Goal: Task Accomplishment & Management: Manage account settings

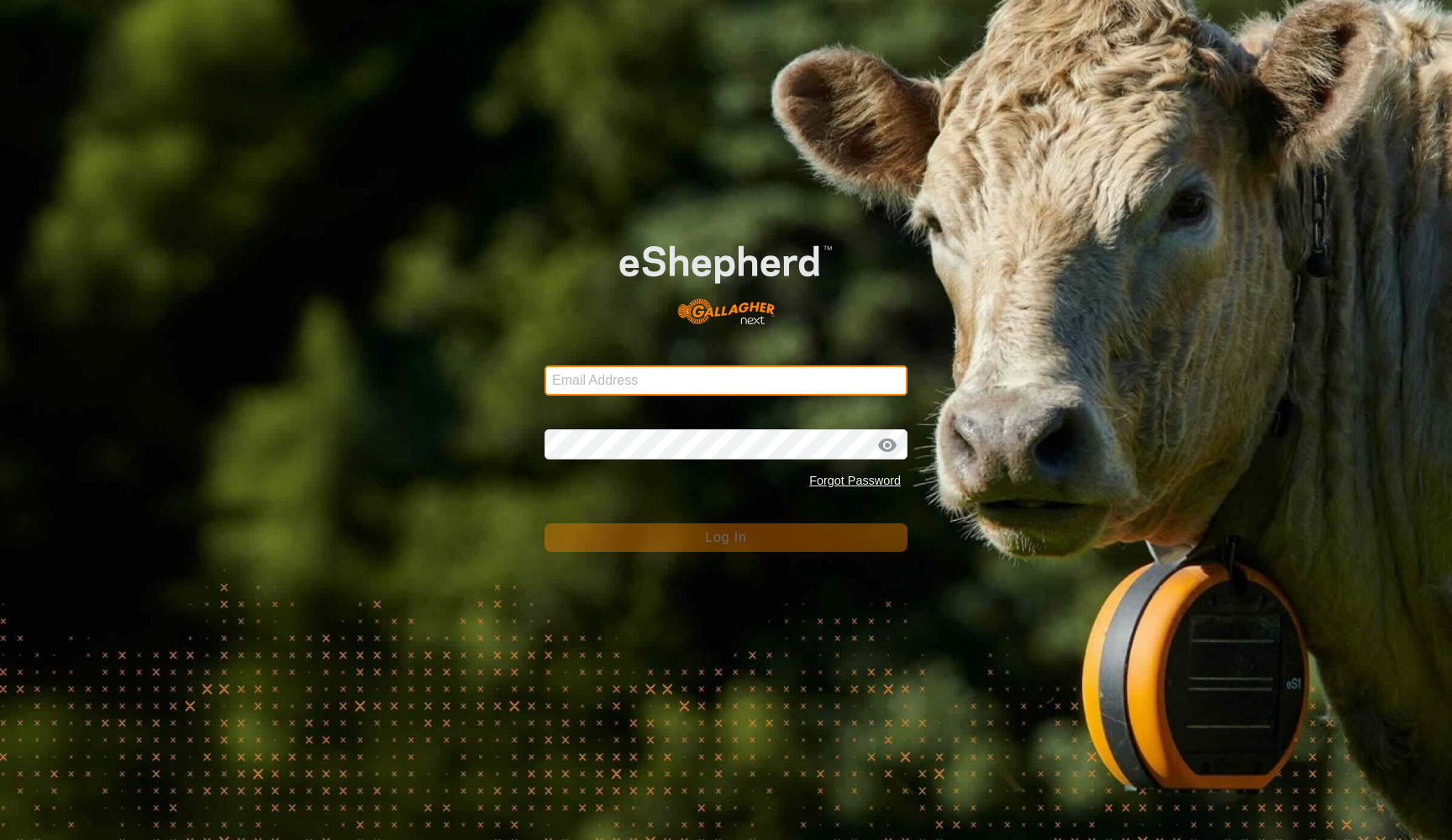
type input "[EMAIL_ADDRESS][DOMAIN_NAME]"
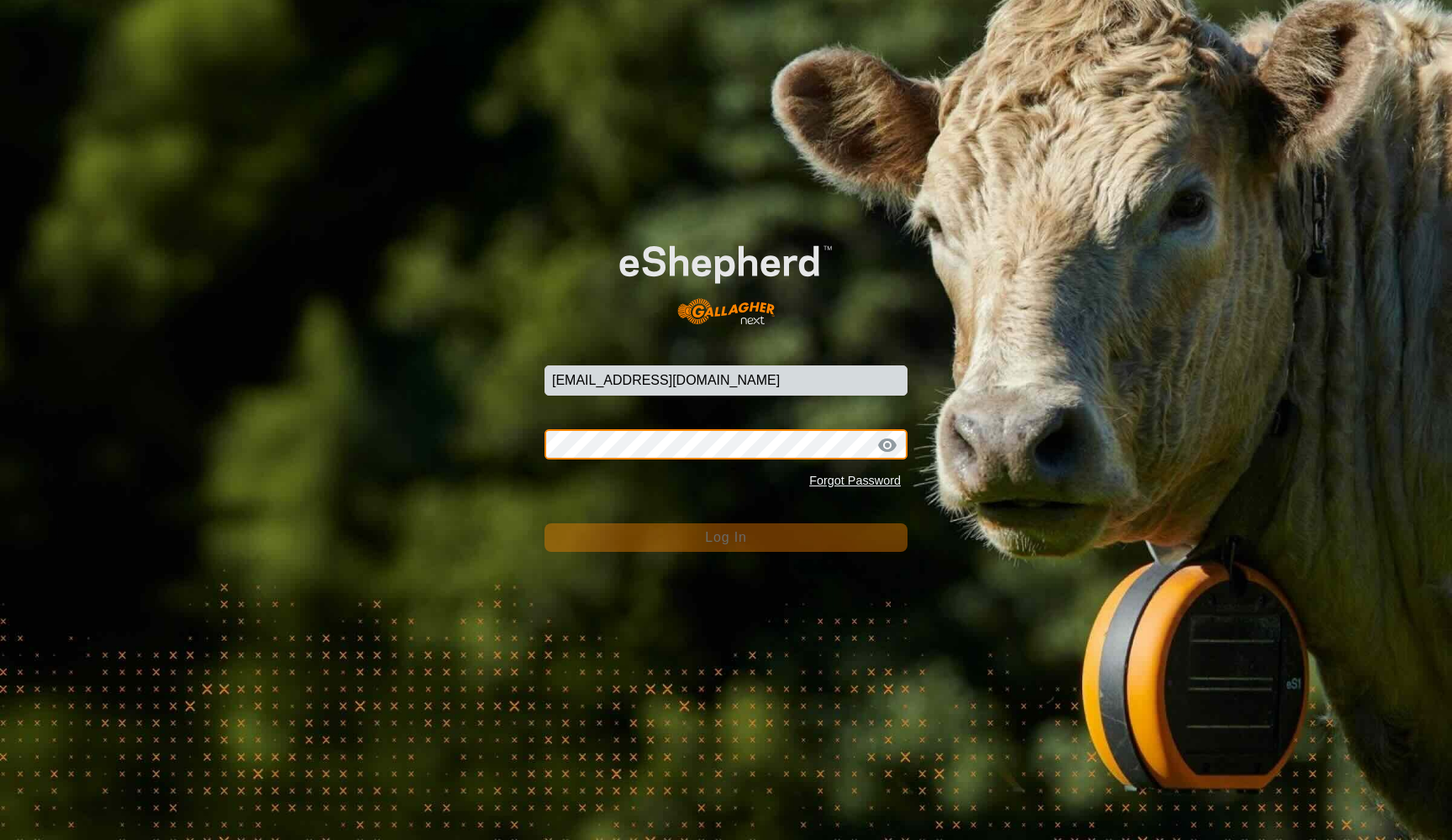
click at [726, 538] on button "Log In" at bounding box center [726, 538] width 363 height 29
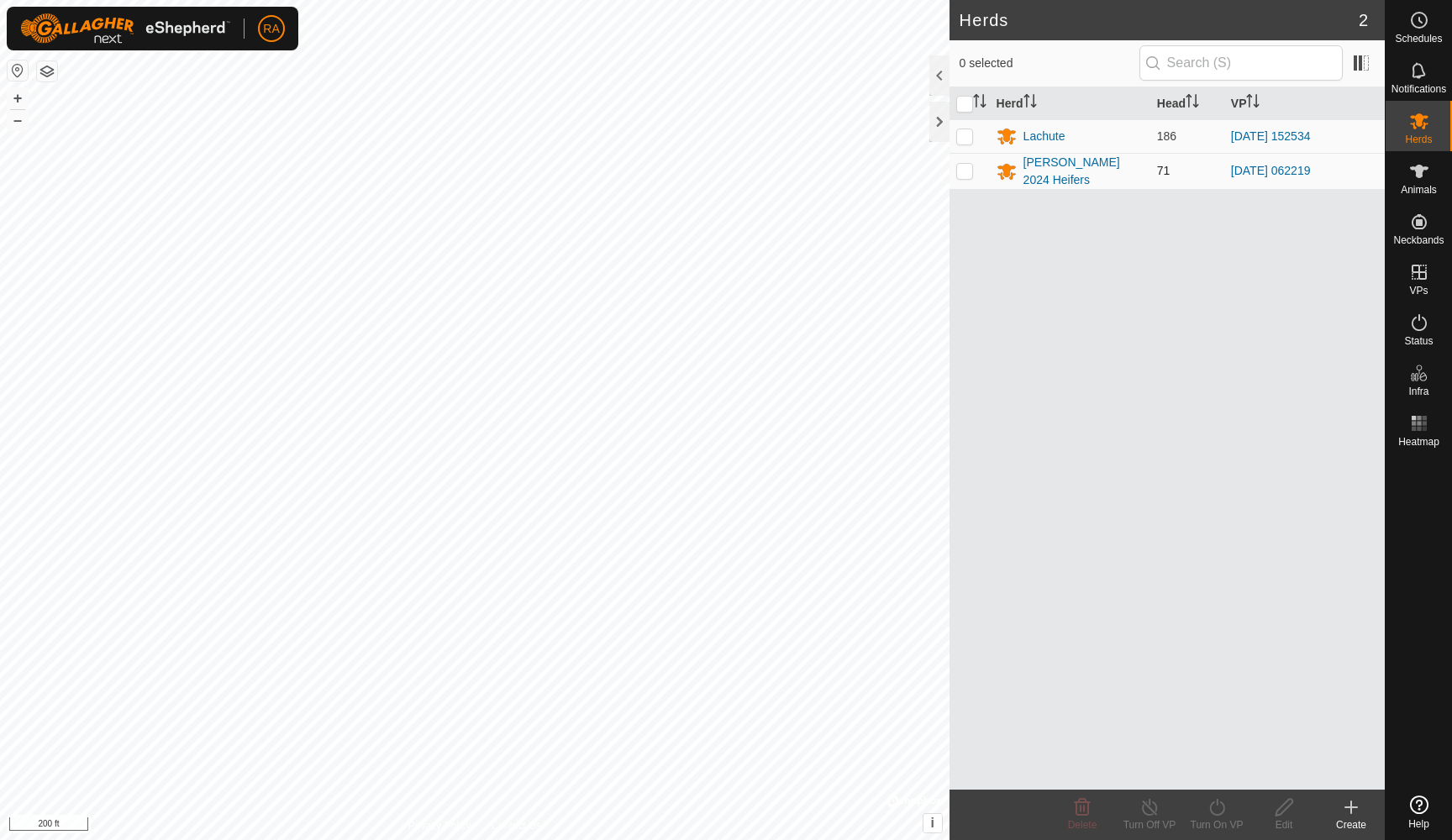
click at [969, 171] on p-checkbox at bounding box center [964, 170] width 17 height 13
checkbox input "true"
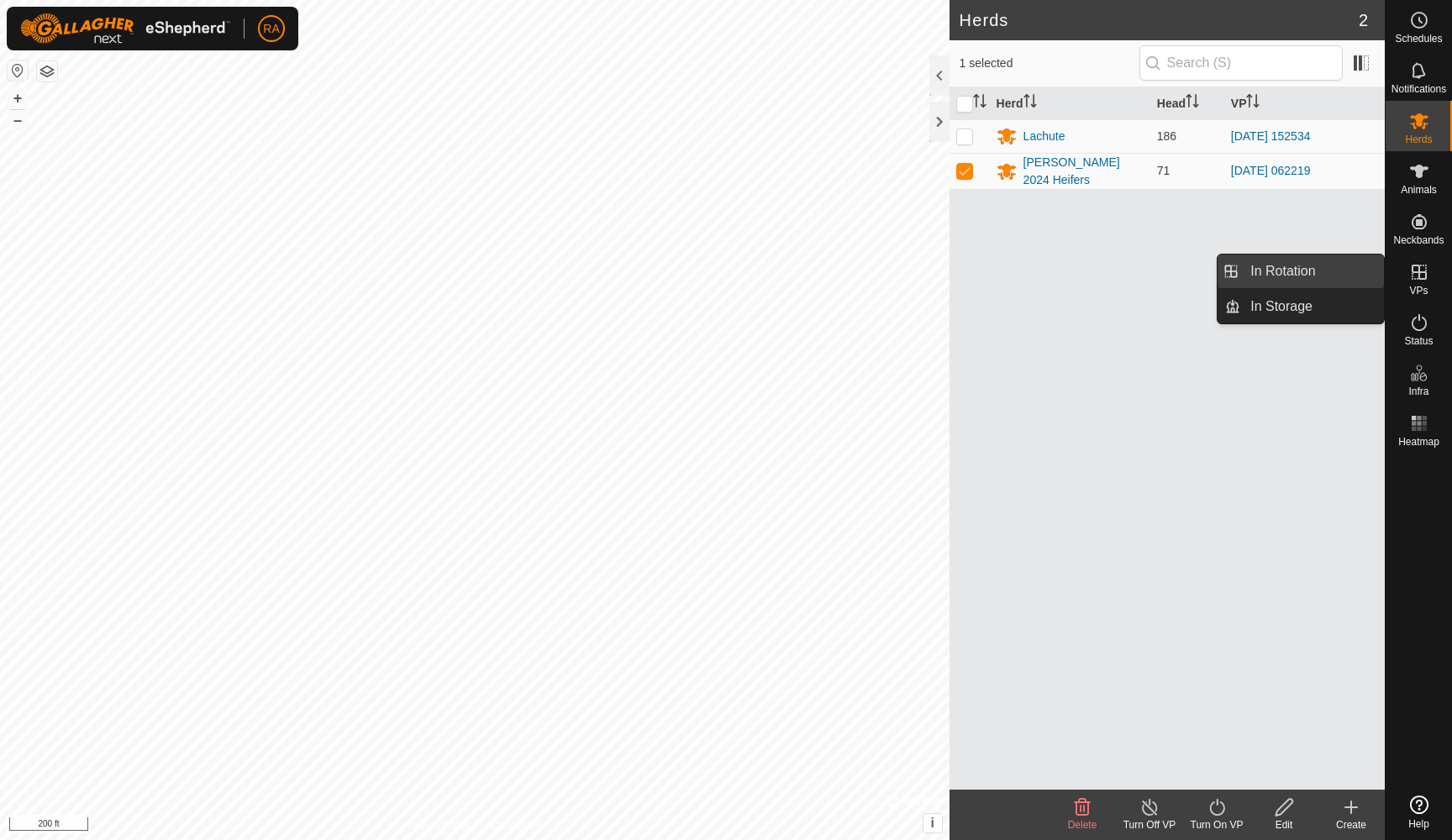
click at [1299, 278] on link "In Rotation" at bounding box center [1312, 271] width 143 height 33
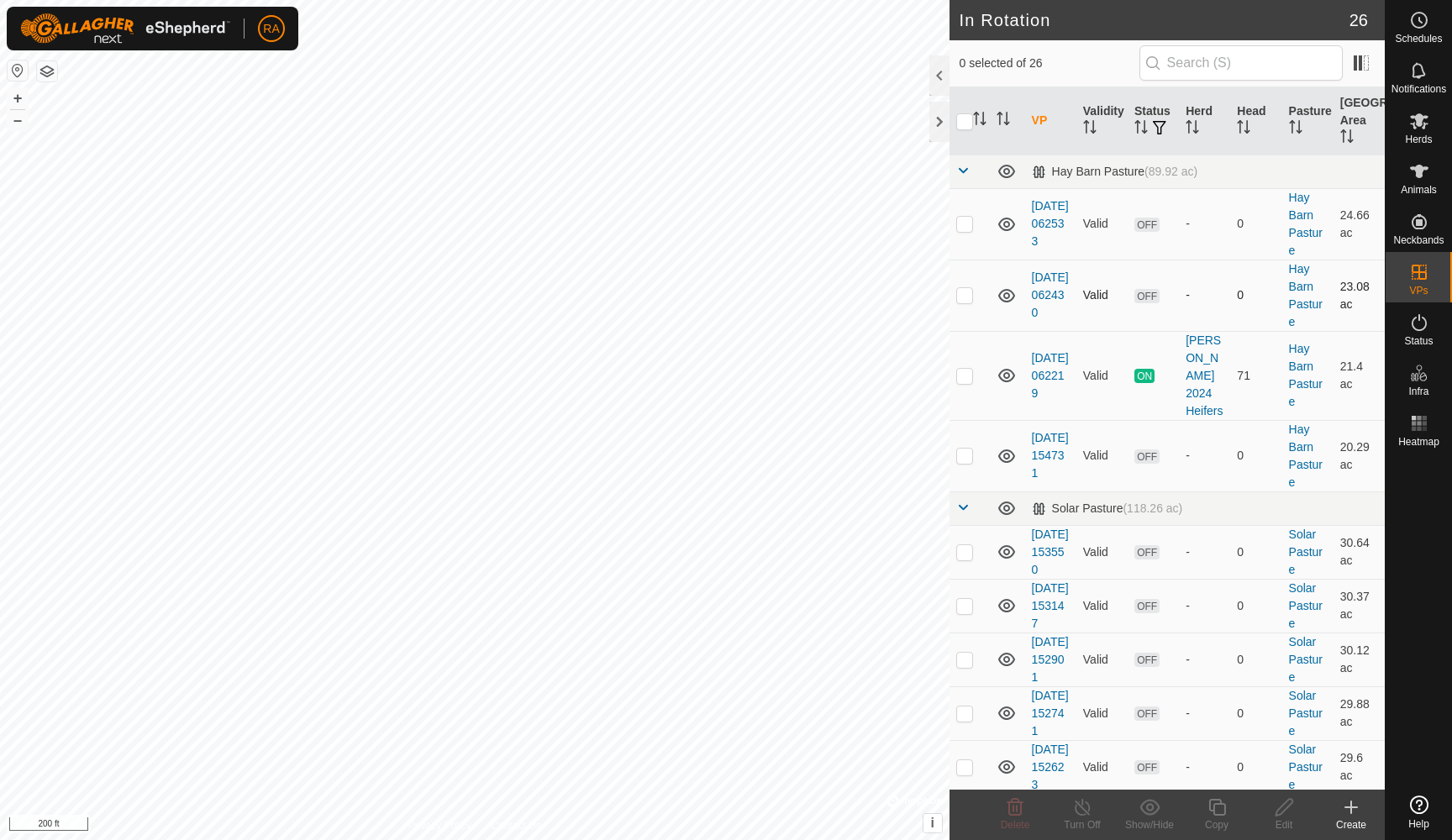
click at [969, 294] on p-checkbox at bounding box center [964, 294] width 17 height 13
checkbox input "true"
click at [1220, 814] on icon at bounding box center [1216, 807] width 17 height 17
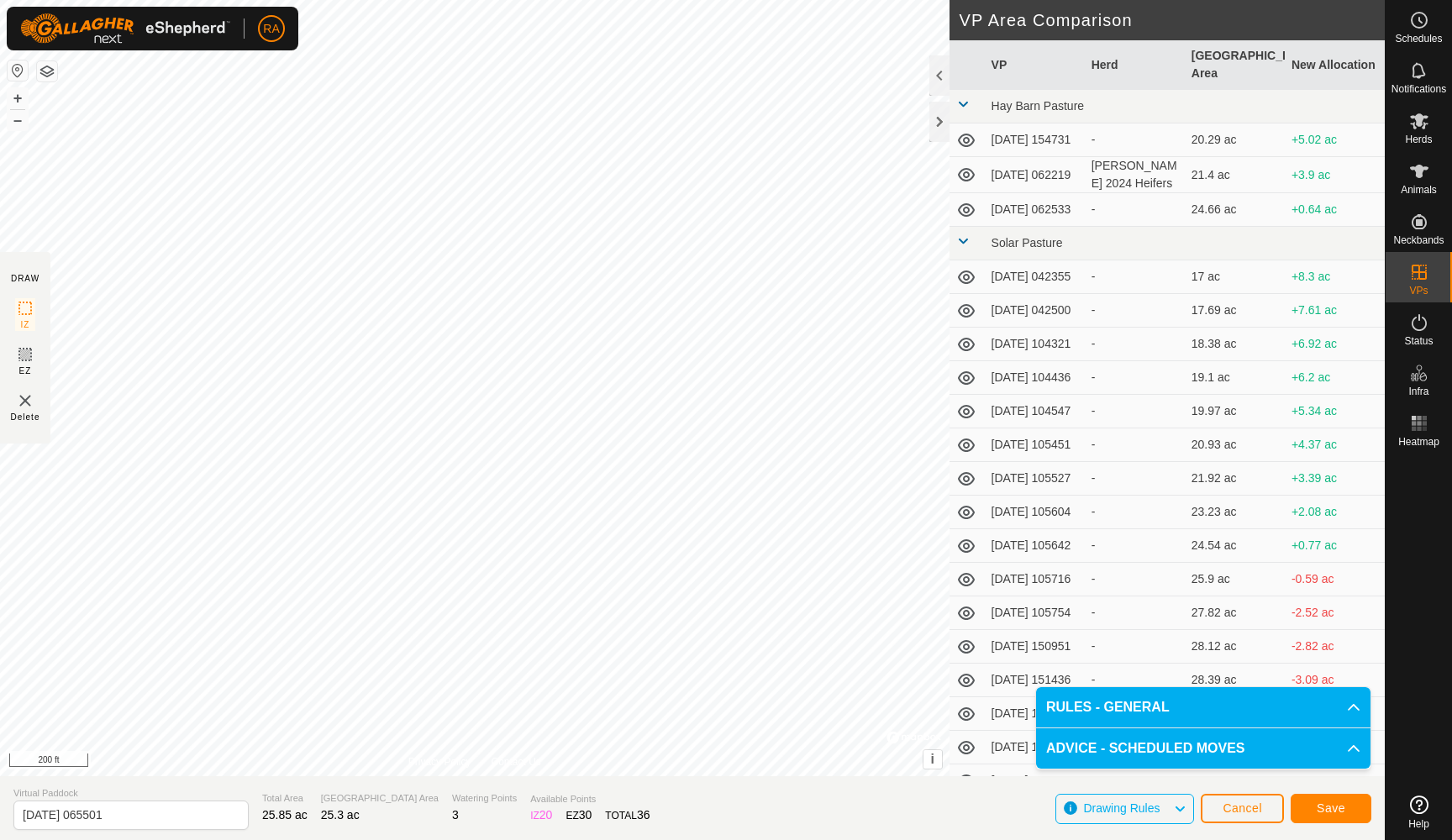
click at [1321, 810] on span "Save" at bounding box center [1331, 808] width 29 height 13
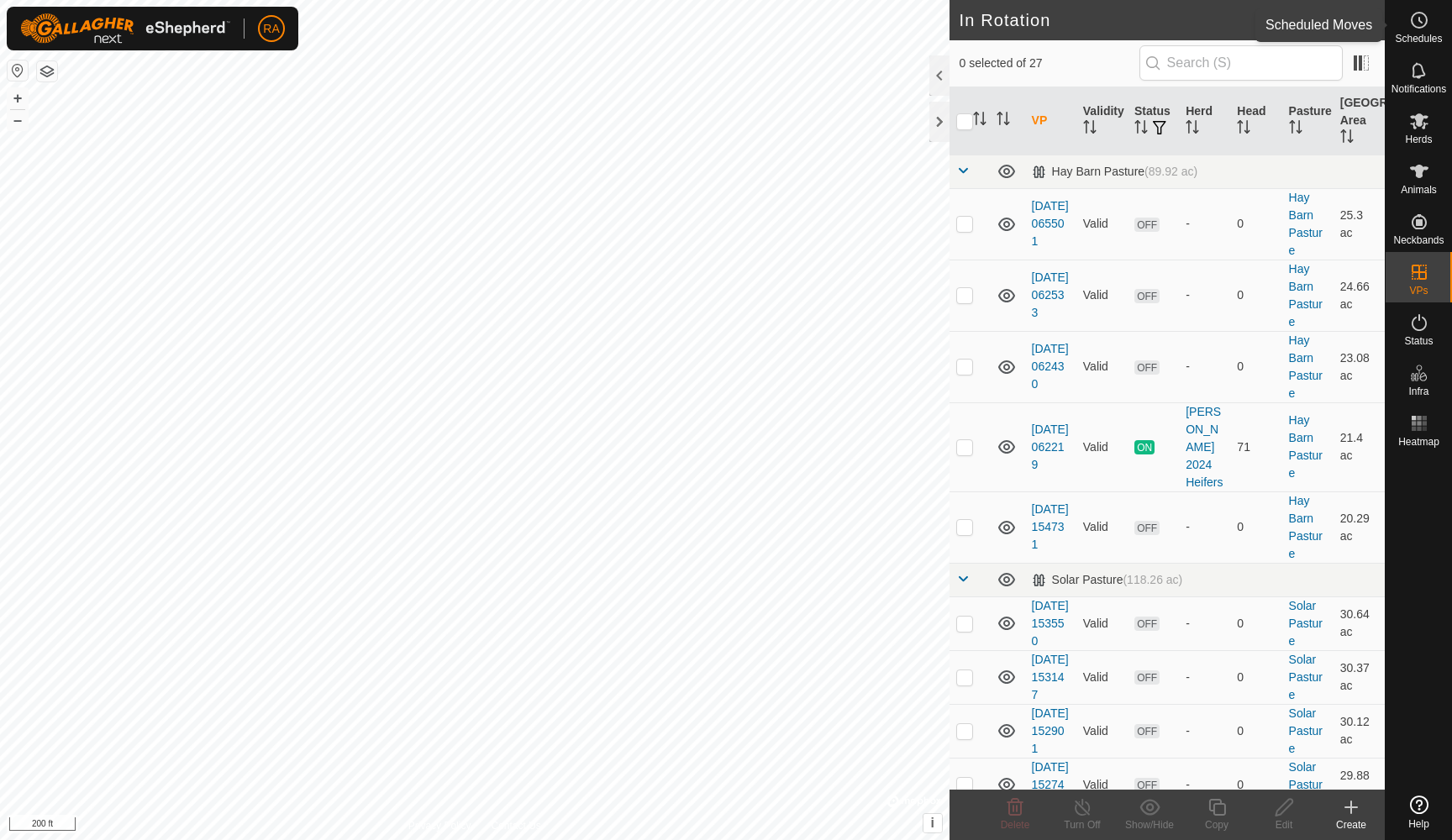
click at [1419, 34] on span "Schedules" at bounding box center [1418, 38] width 47 height 10
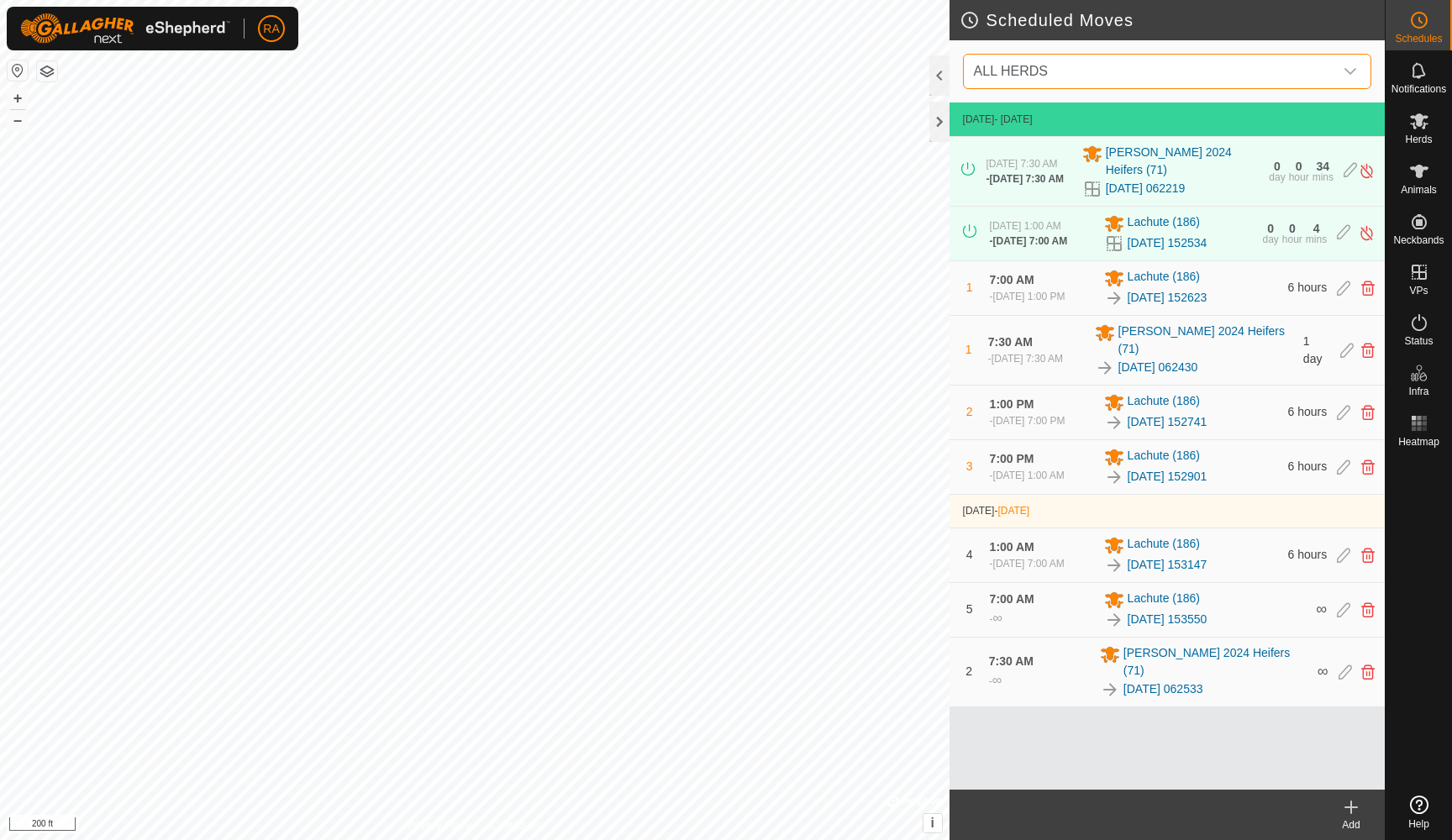
click at [1123, 65] on span "ALL HERDS" at bounding box center [1150, 71] width 366 height 33
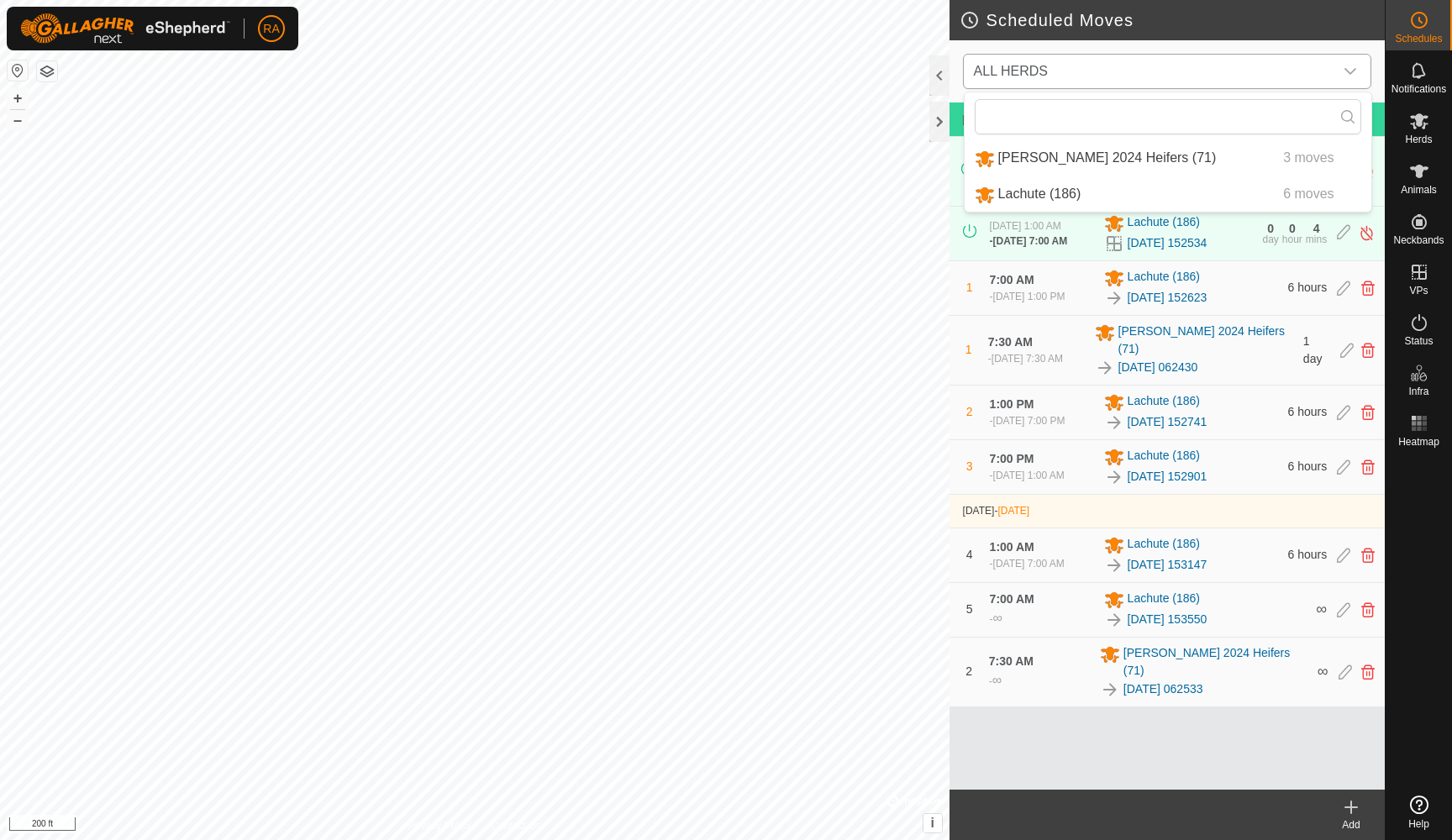
click at [1060, 156] on li "[PERSON_NAME] 2024 Heifers (71) 3 moves" at bounding box center [1167, 158] width 406 height 34
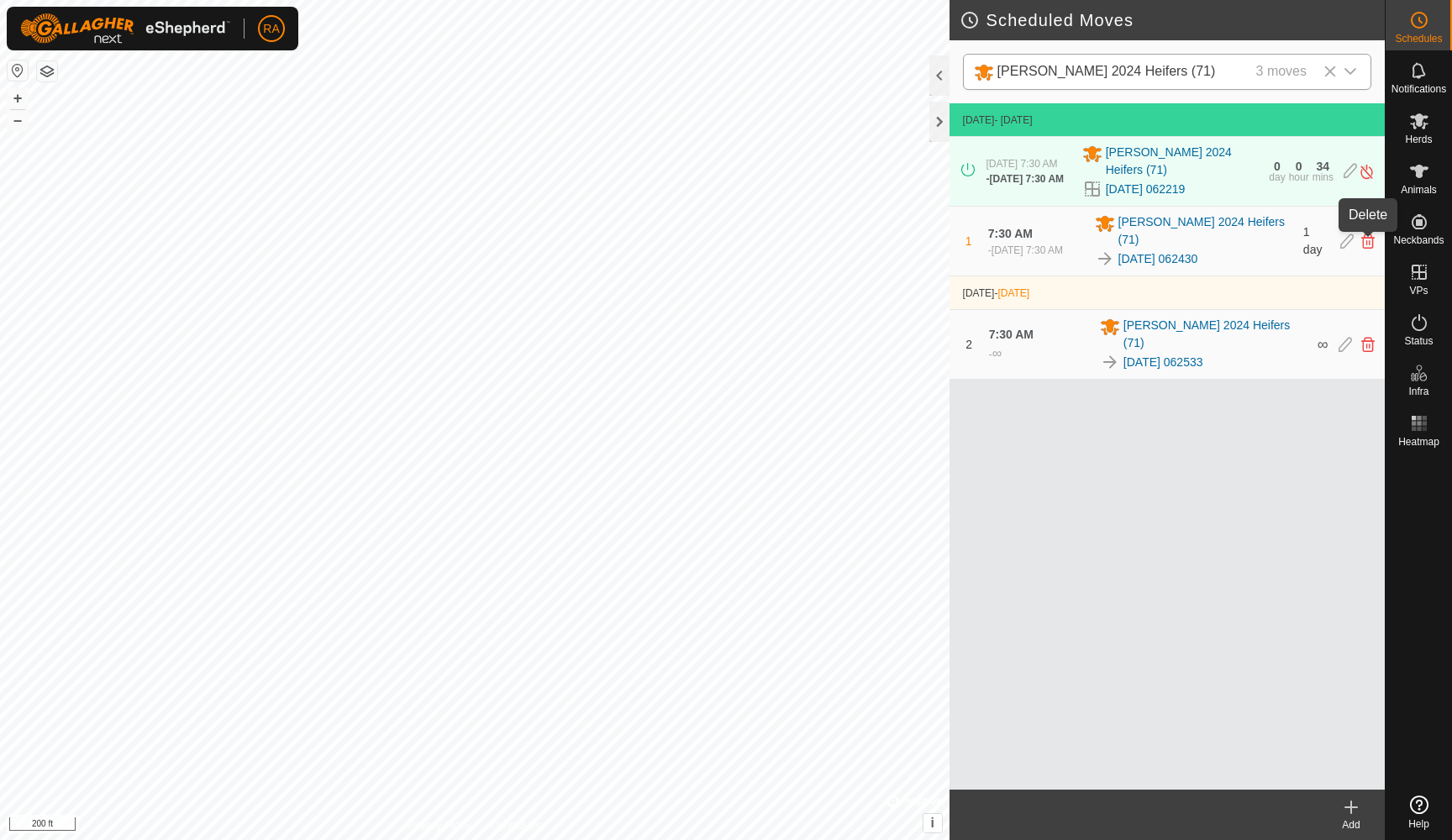
click at [1367, 240] on icon at bounding box center [1368, 240] width 13 height 15
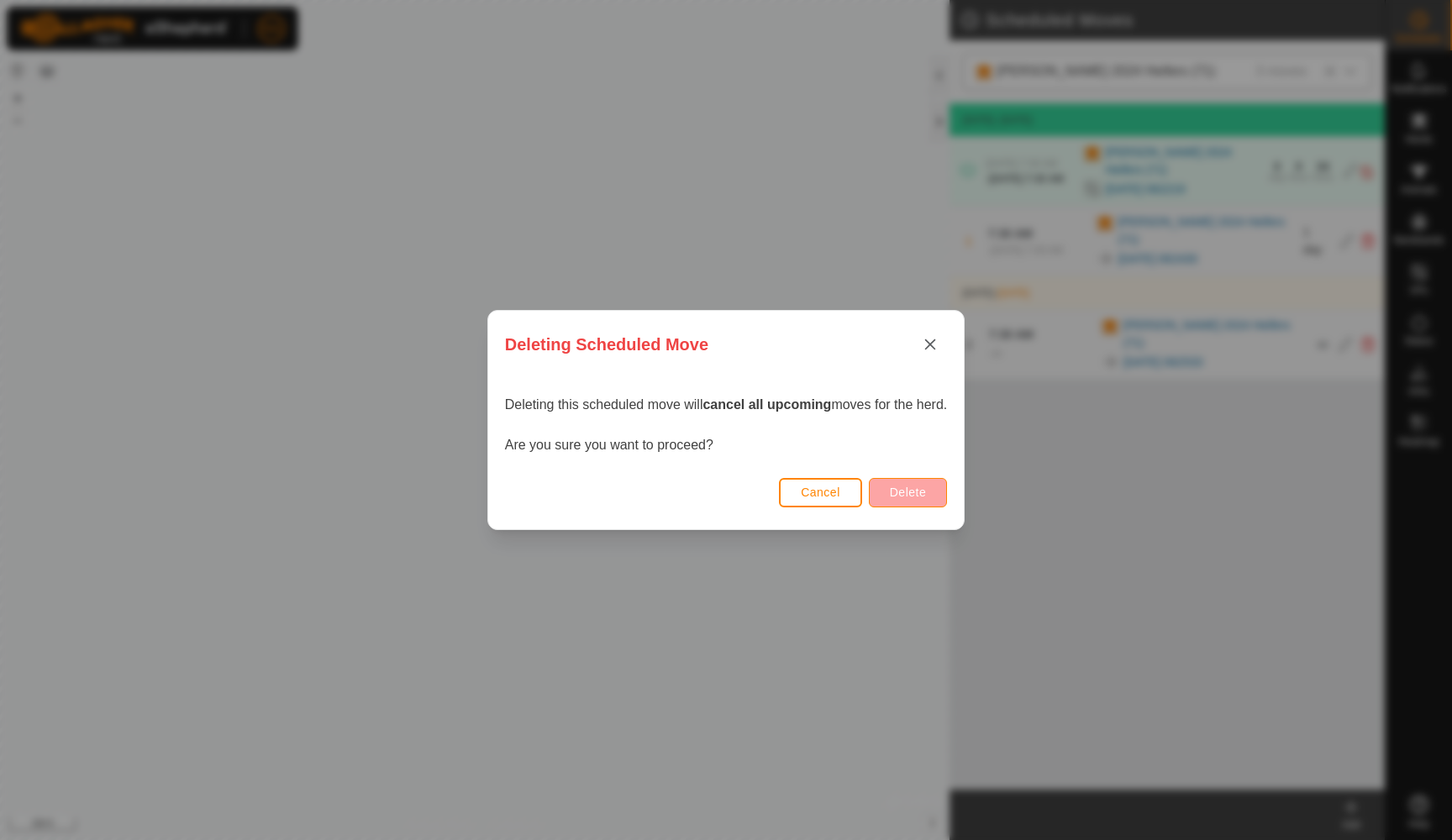
click at [916, 494] on span "Delete" at bounding box center [908, 491] width 36 height 13
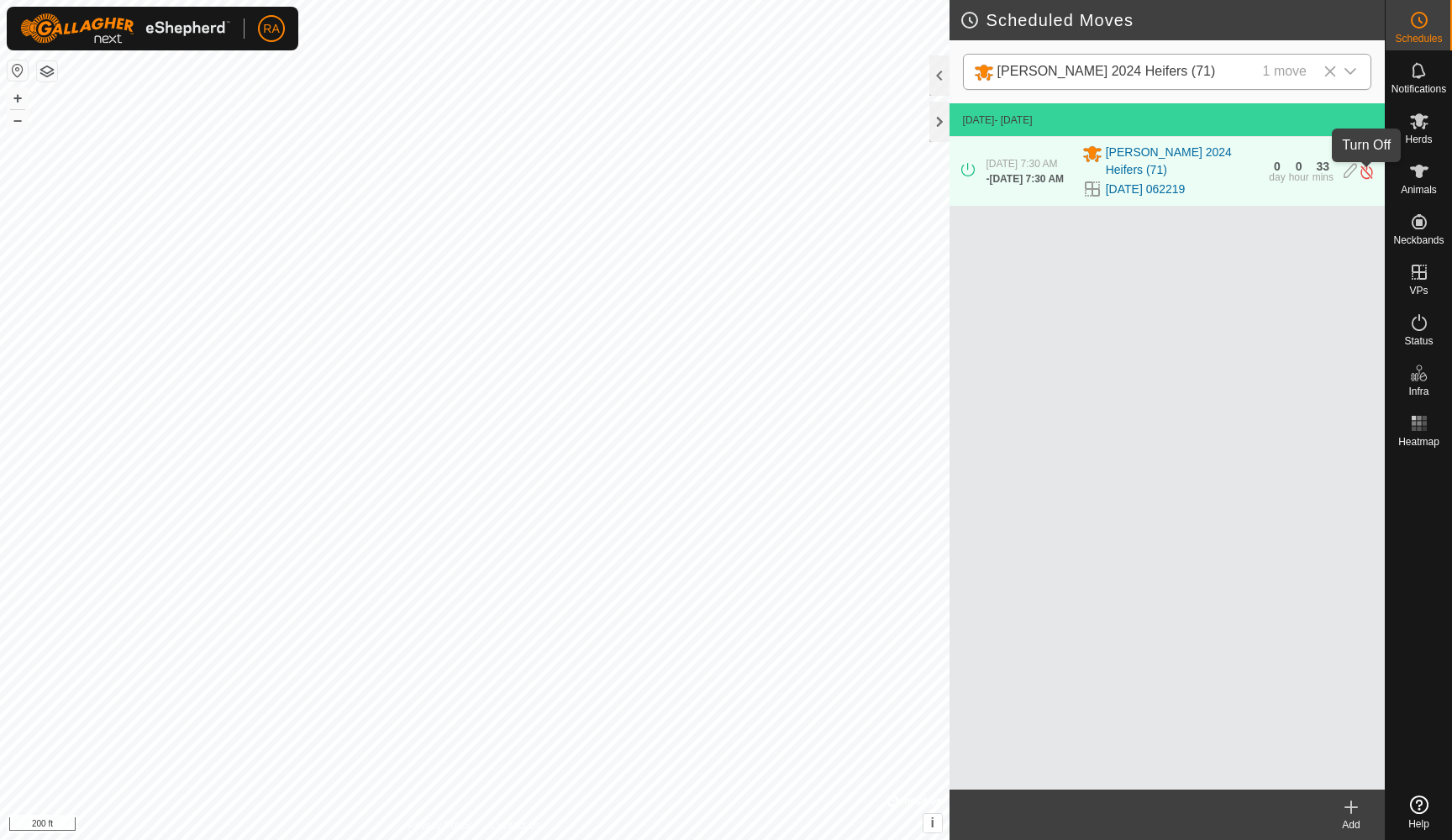
click at [1369, 174] on img at bounding box center [1367, 172] width 16 height 18
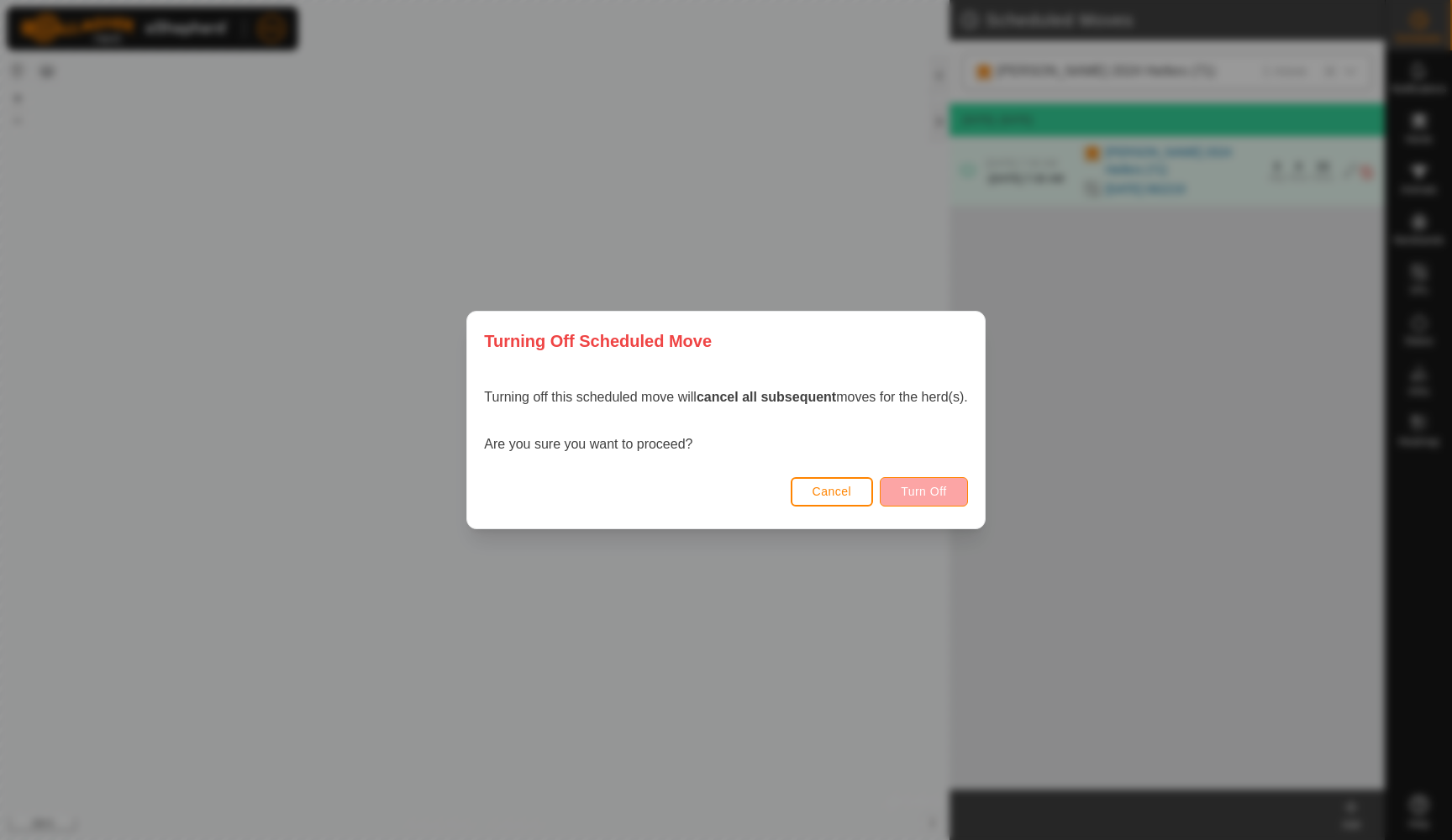
click at [923, 497] on span "Turn Off" at bounding box center [924, 491] width 47 height 13
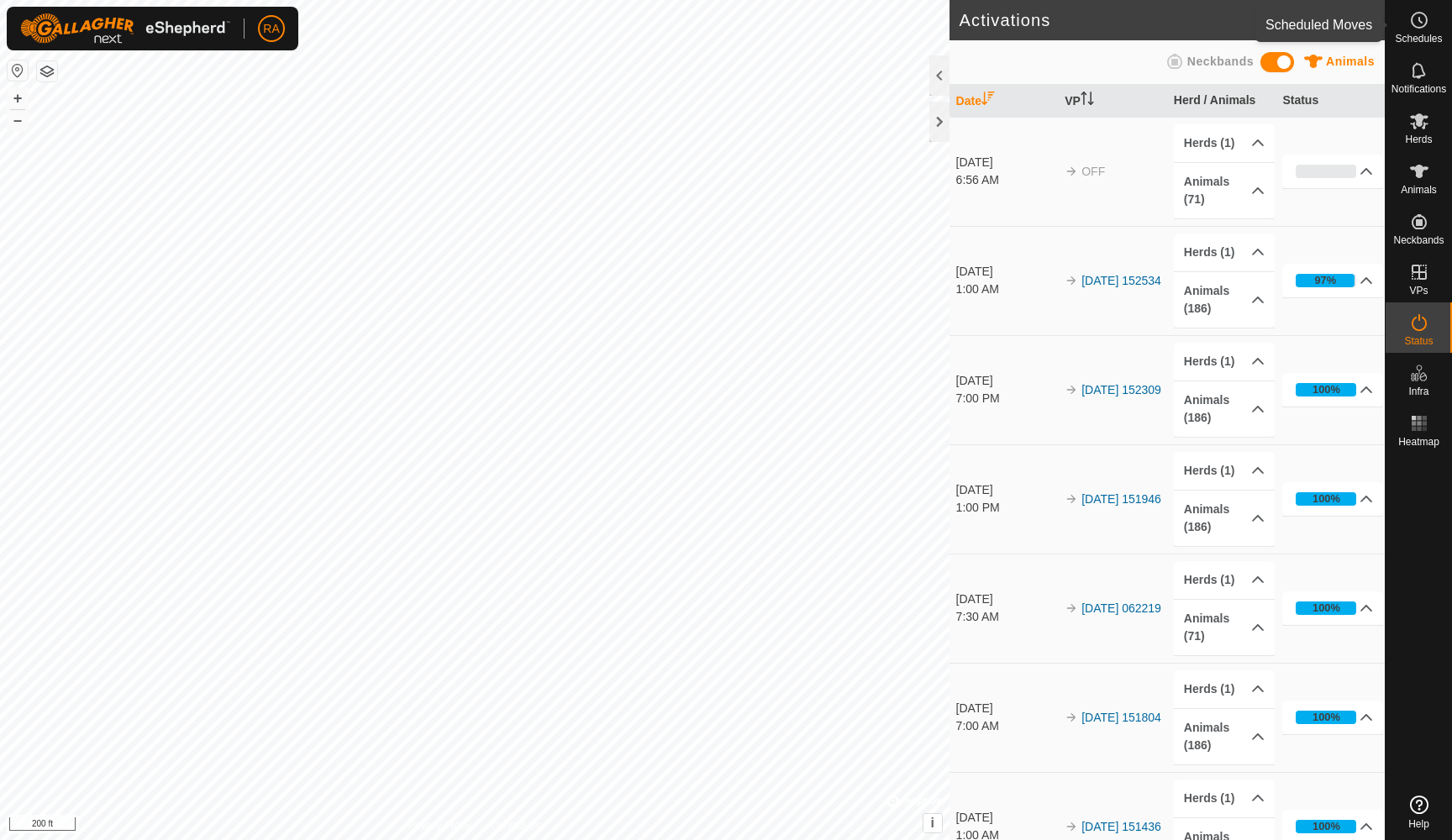
click at [1422, 23] on icon at bounding box center [1419, 20] width 20 height 20
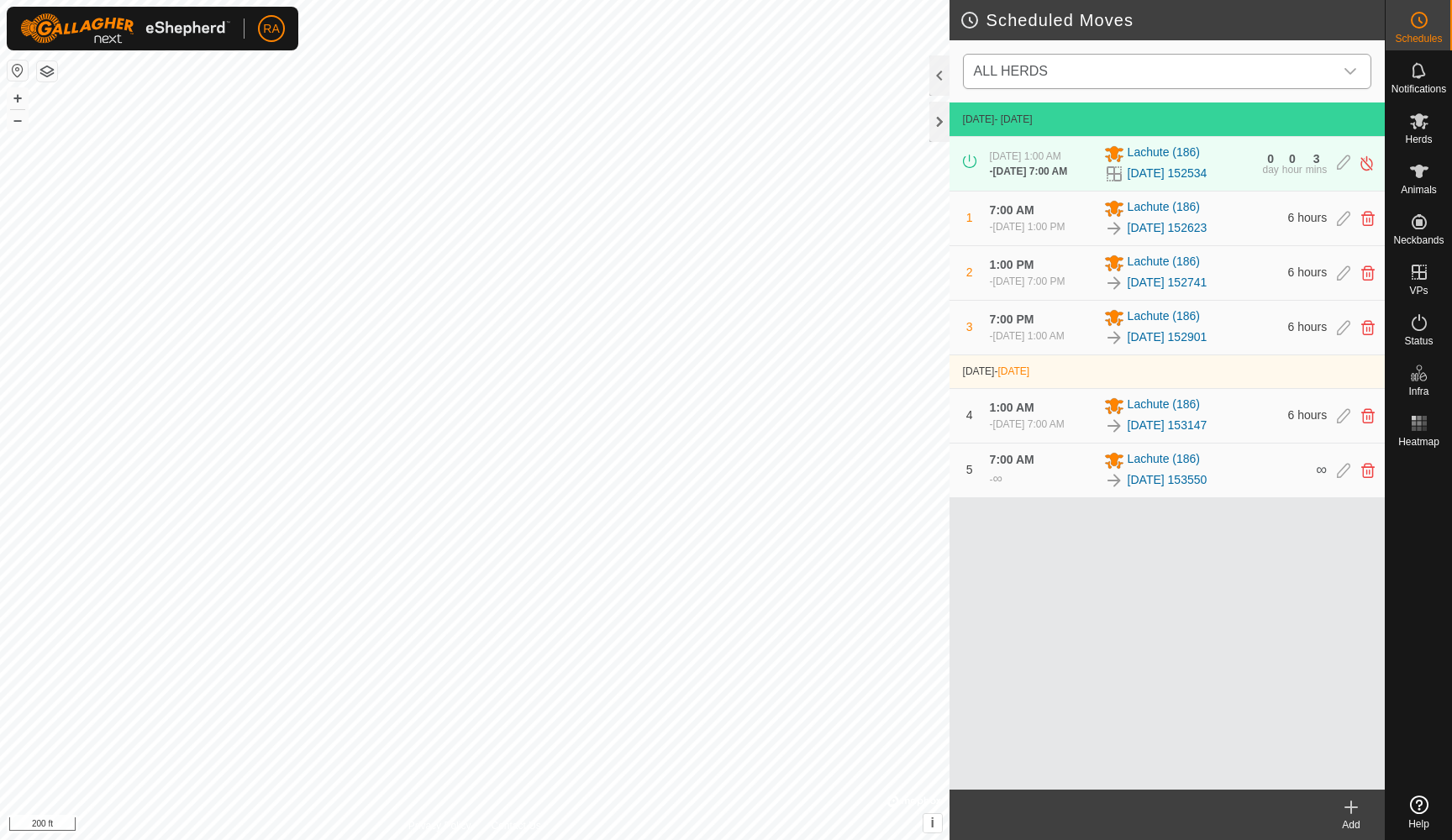
click at [1137, 71] on span "ALL HERDS" at bounding box center [1150, 71] width 366 height 33
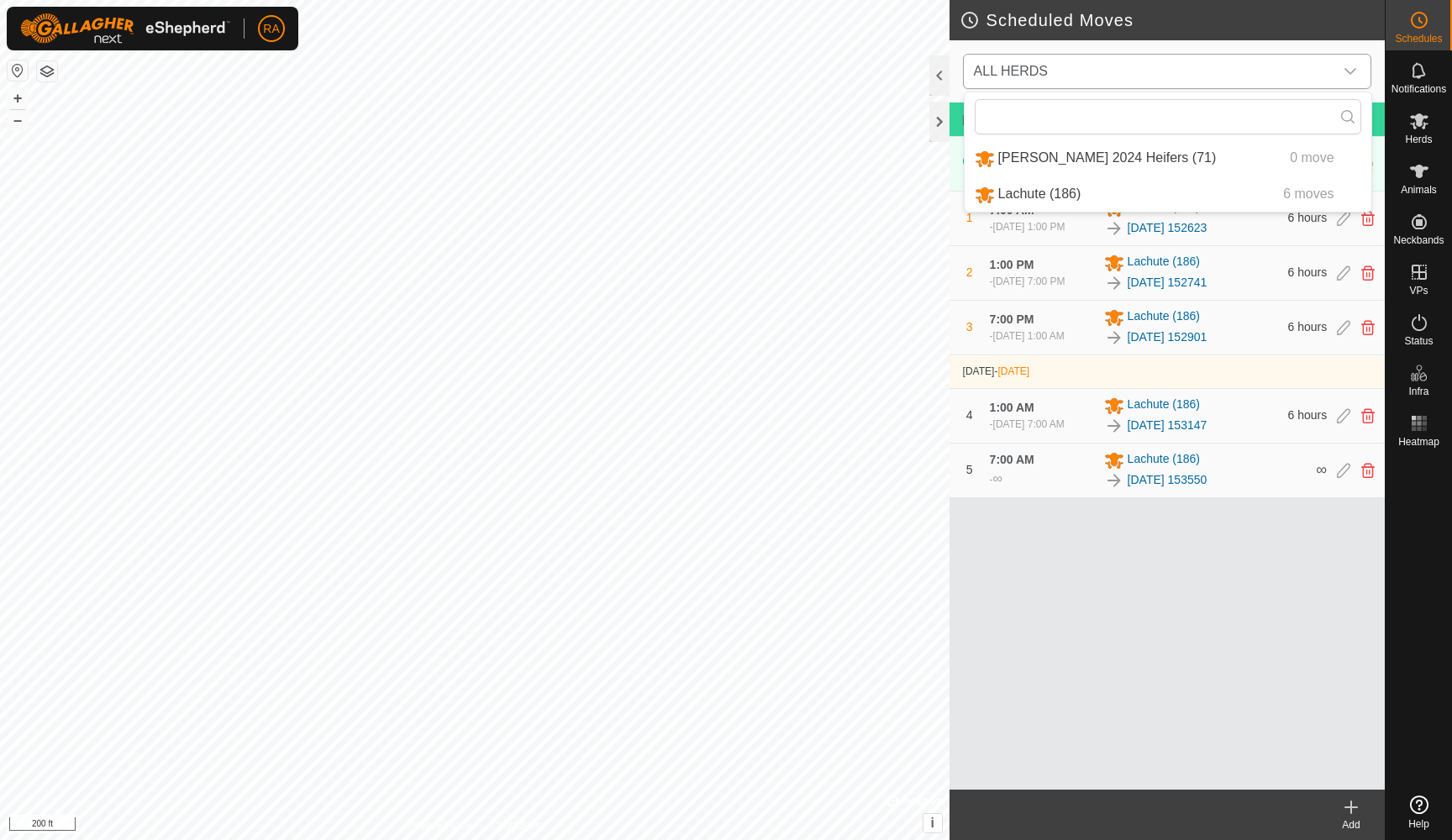
click at [1074, 156] on li "[PERSON_NAME] 2024 Heifers (71) 0 move" at bounding box center [1167, 158] width 406 height 34
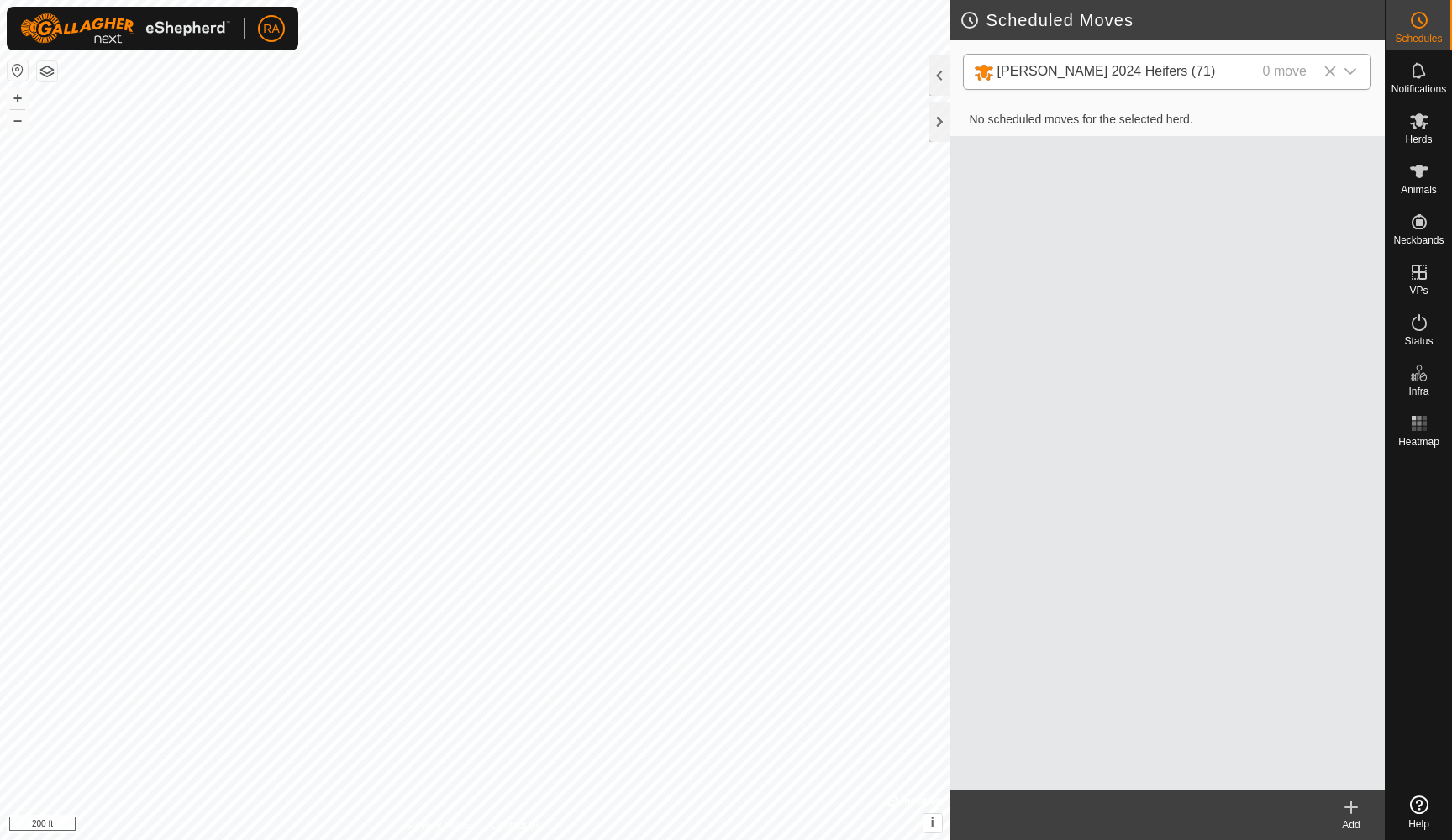
click at [1351, 807] on icon at bounding box center [1351, 807] width 12 height 0
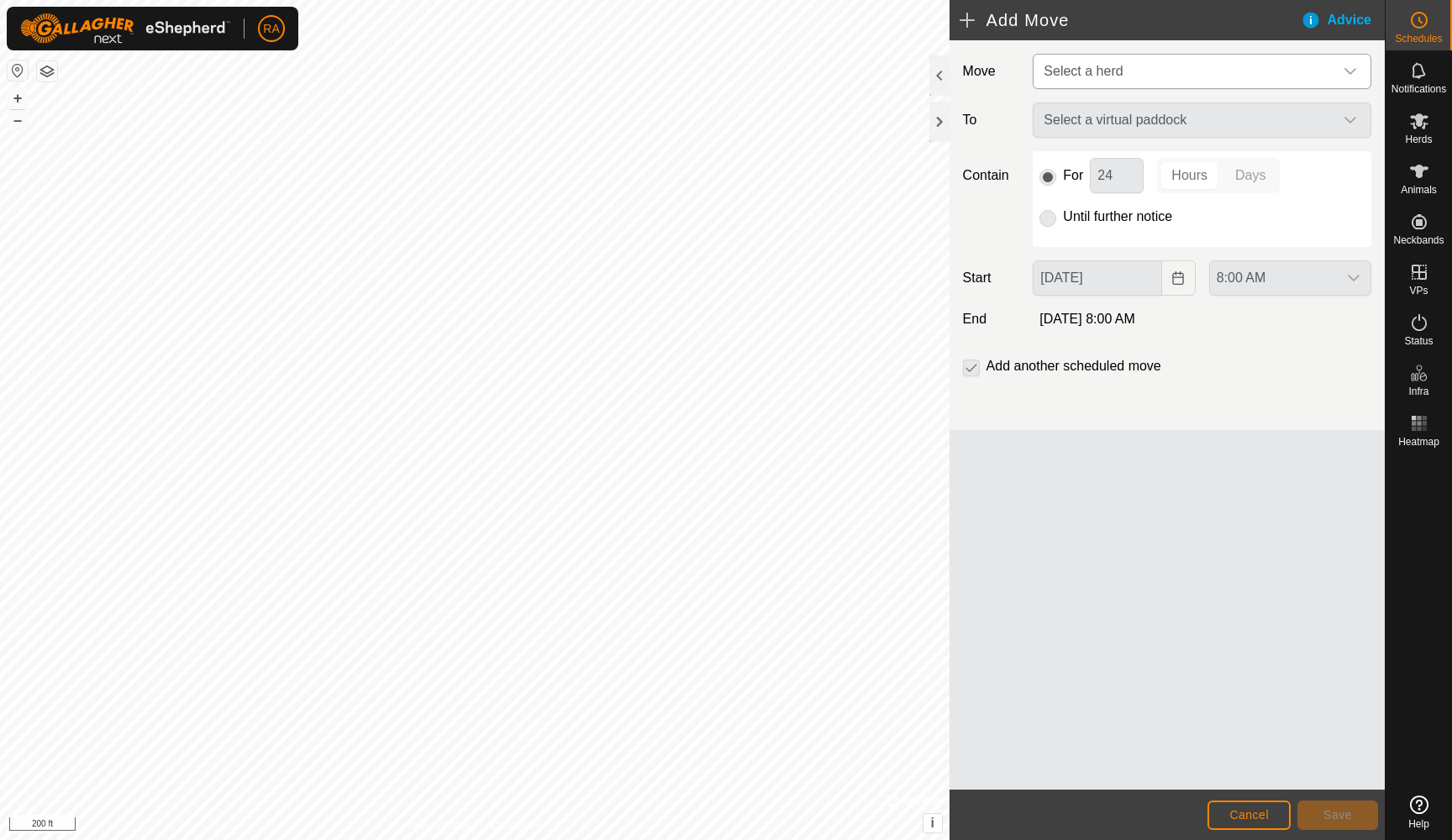
click at [1160, 82] on span "Select a herd" at bounding box center [1185, 71] width 297 height 33
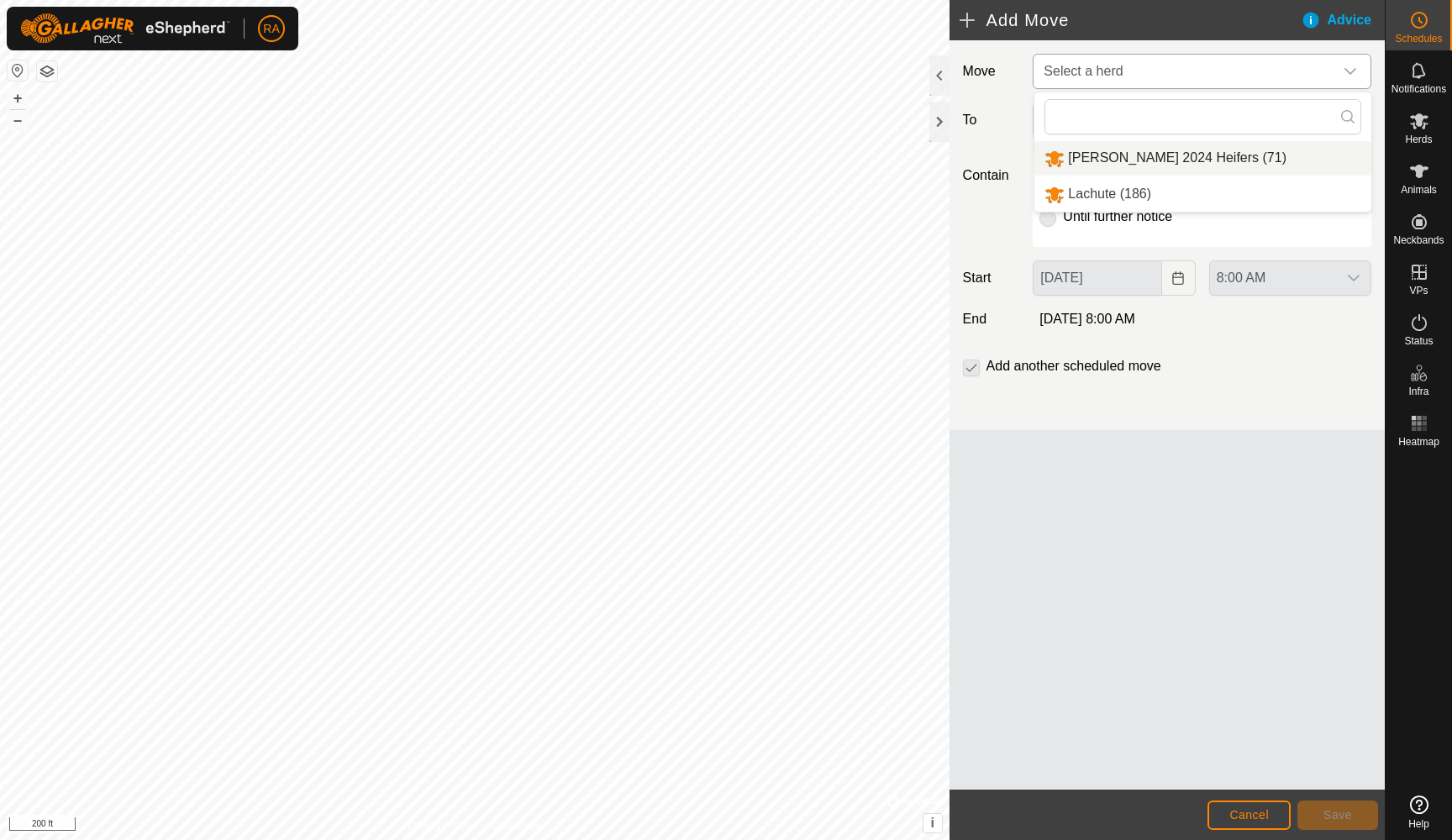
click at [1128, 159] on li "[PERSON_NAME] 2024 Heifers (71)" at bounding box center [1203, 158] width 337 height 34
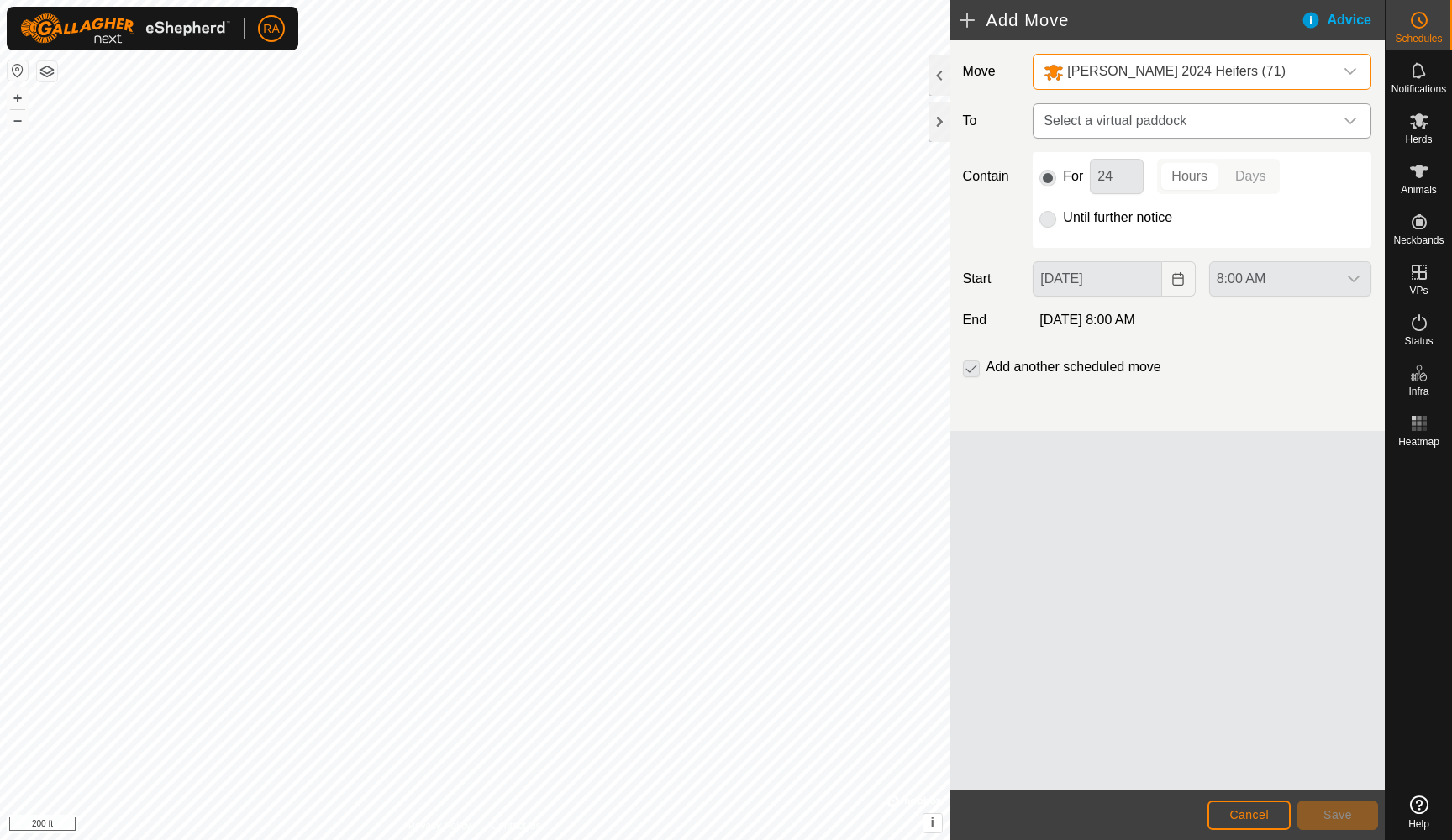
click at [1154, 121] on span "Select a virtual paddock" at bounding box center [1185, 120] width 297 height 33
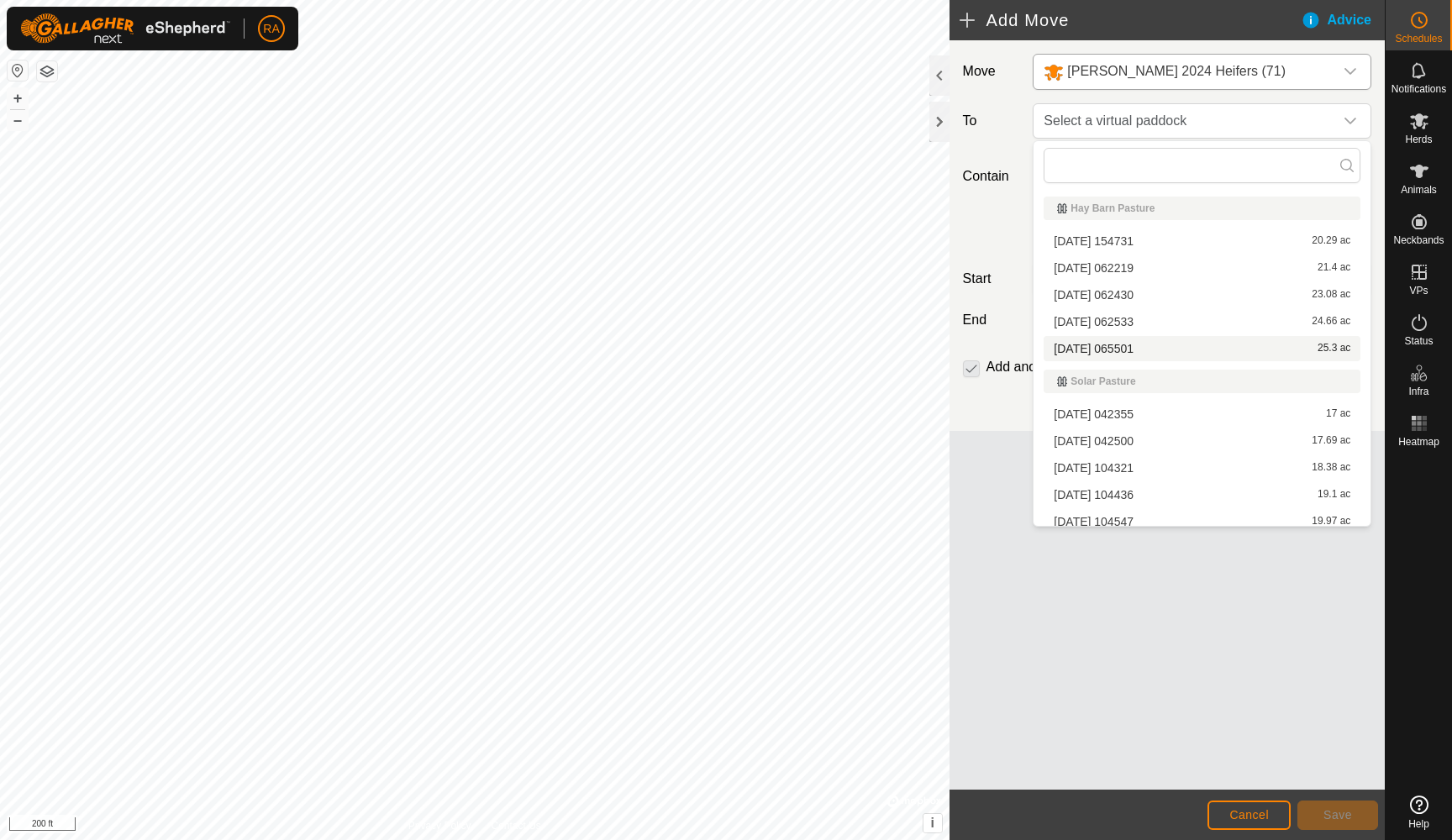
click at [1114, 348] on li "[DATE] 065501 25.3 ac" at bounding box center [1201, 349] width 317 height 25
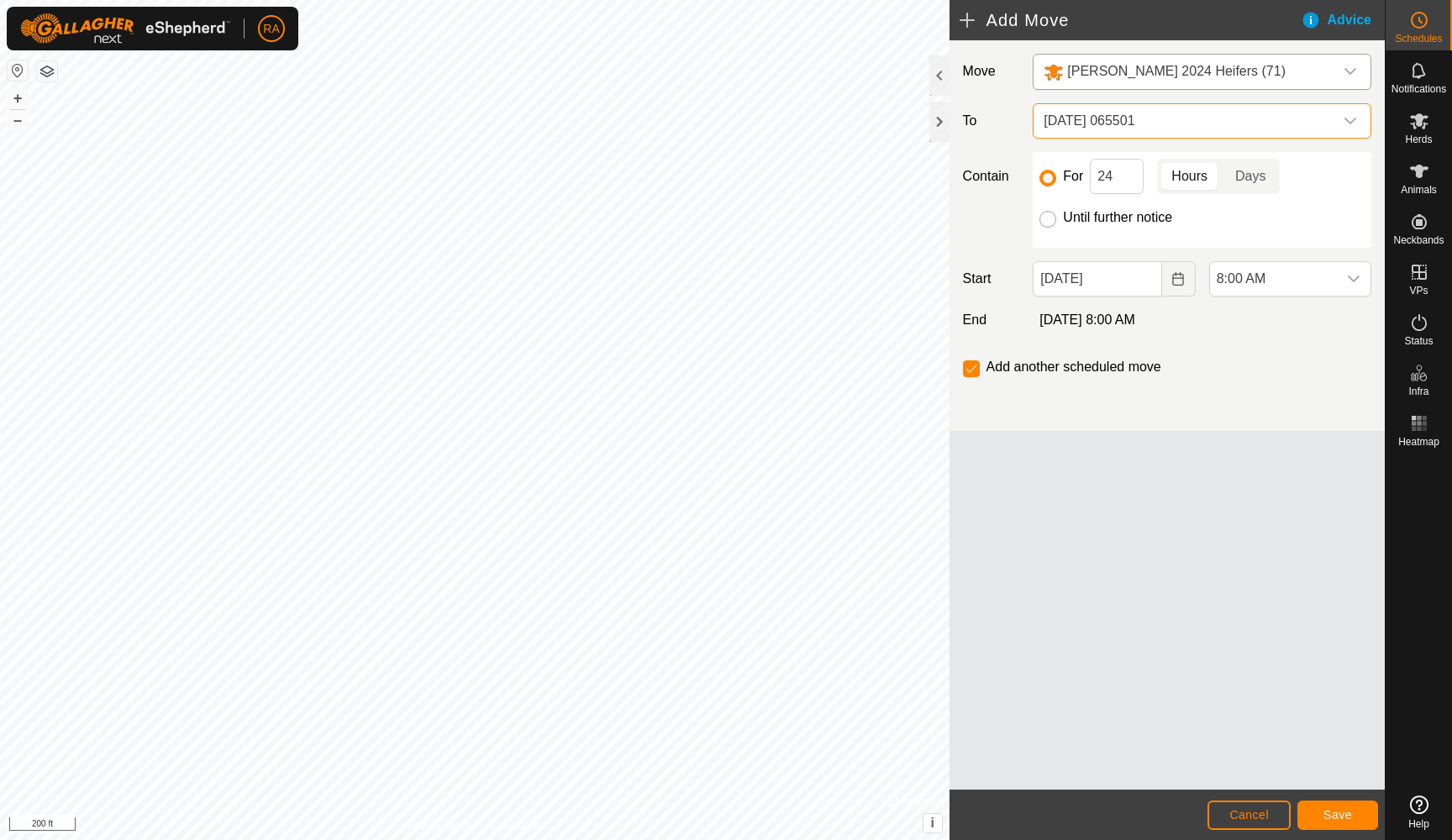
click at [1050, 214] on input "Until further notice" at bounding box center [1048, 219] width 17 height 17
radio input "true"
checkbox input "false"
click at [1336, 813] on span "Save" at bounding box center [1337, 814] width 29 height 13
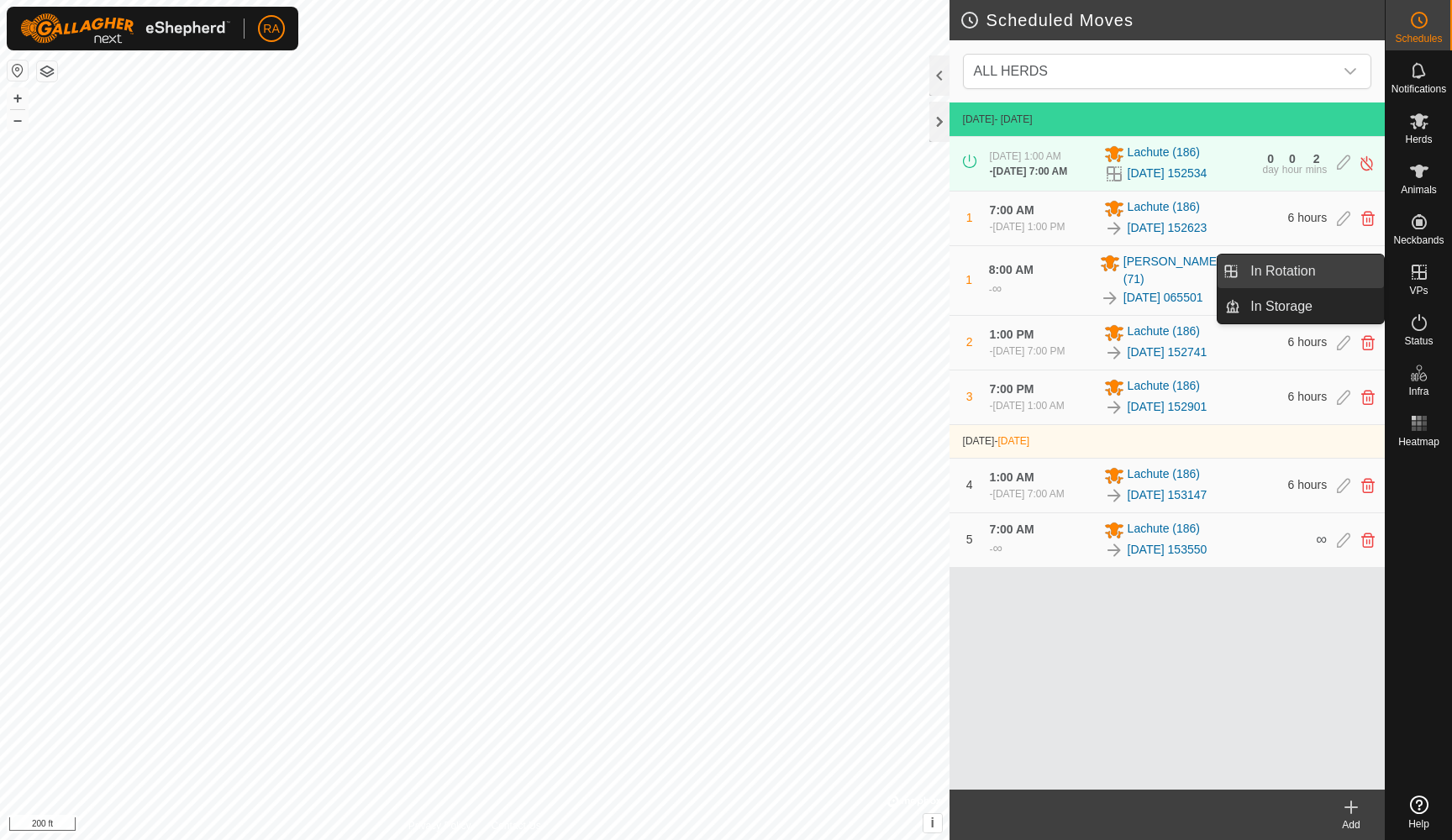
click at [1306, 271] on link "In Rotation" at bounding box center [1312, 271] width 143 height 33
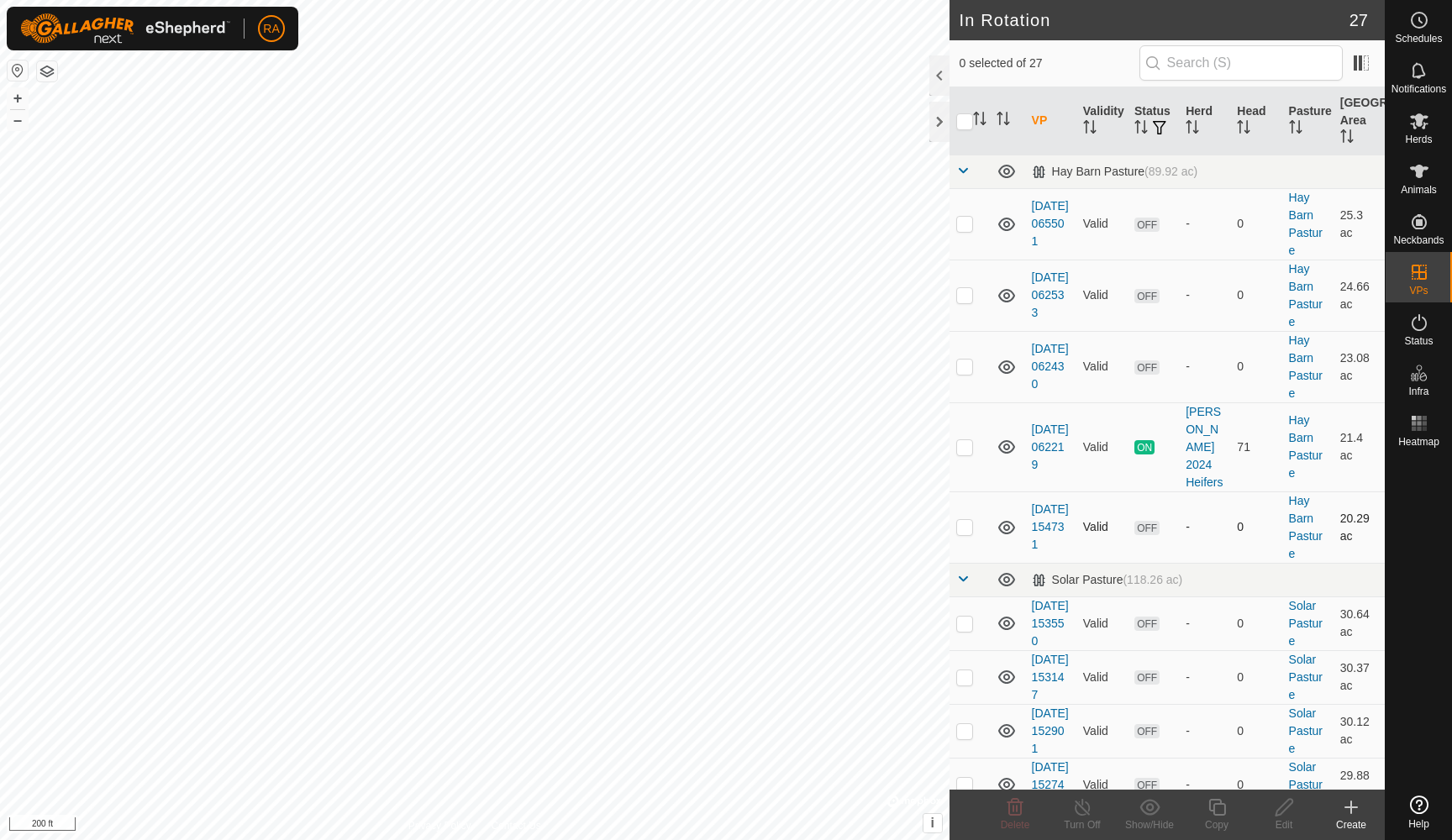
click at [969, 520] on p-checkbox at bounding box center [964, 526] width 17 height 13
click at [1013, 809] on icon at bounding box center [1015, 807] width 16 height 17
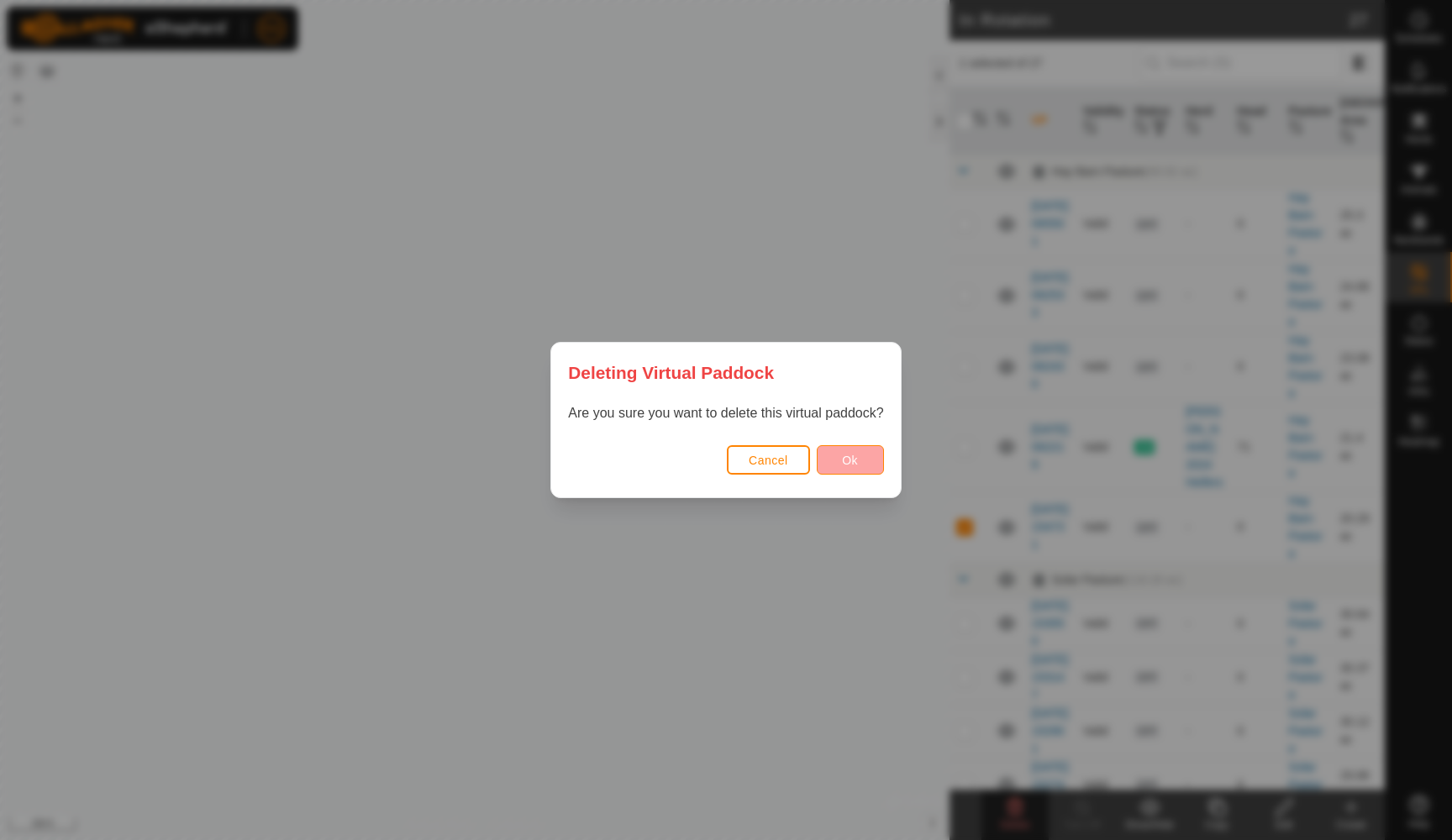
click at [858, 460] on button "Ok" at bounding box center [850, 459] width 67 height 30
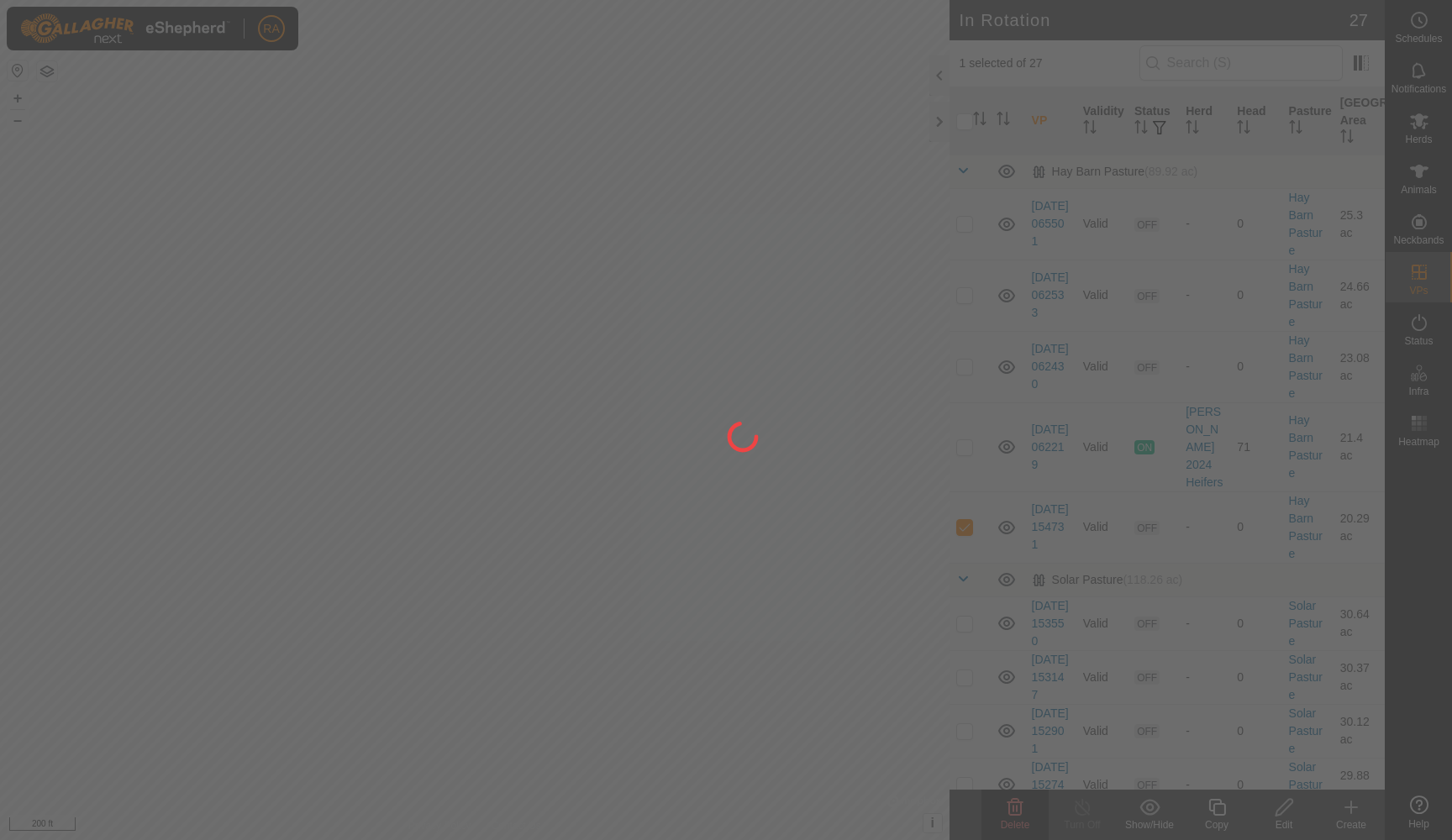
checkbox input "false"
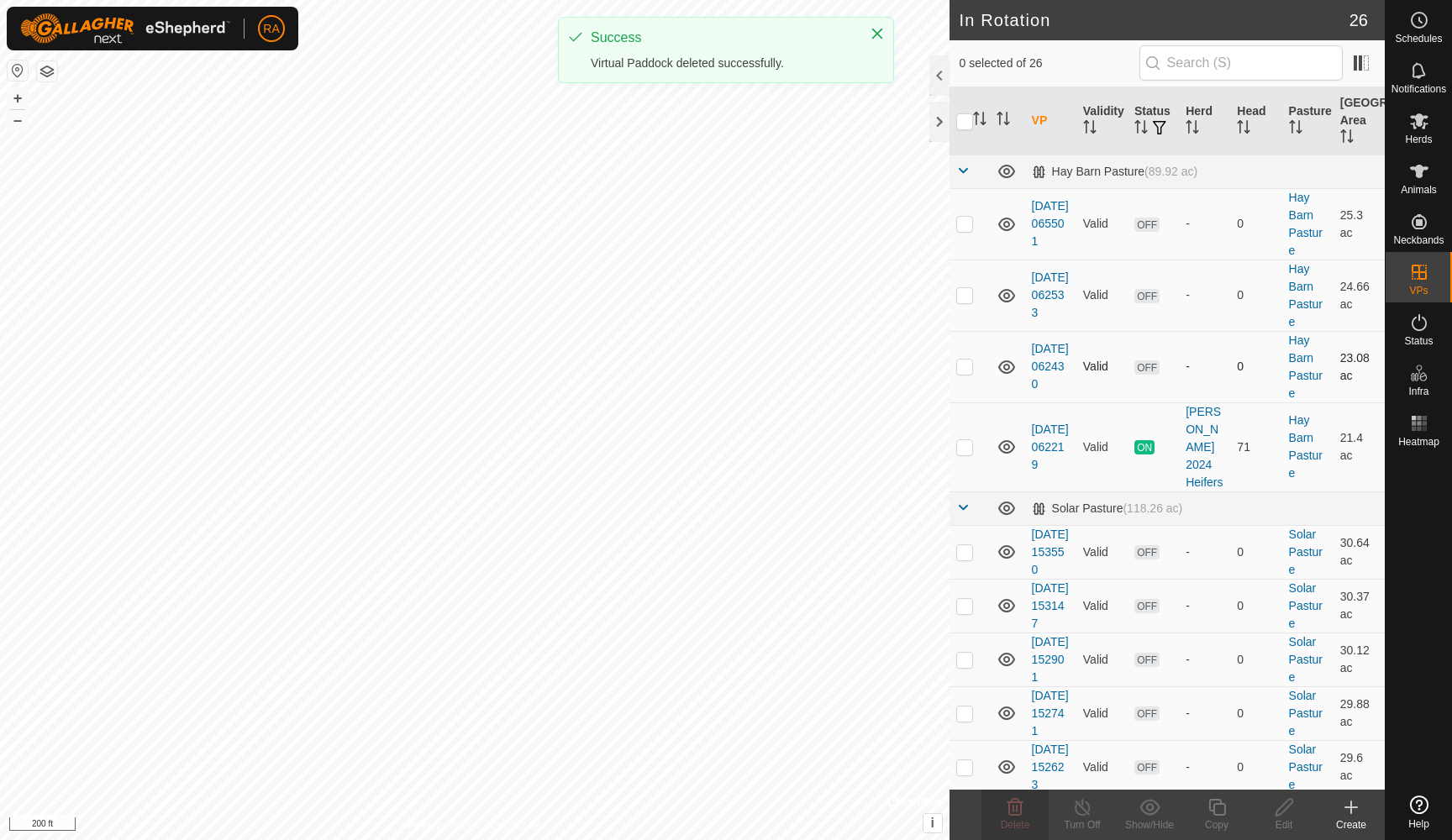
click at [962, 368] on p-checkbox at bounding box center [964, 366] width 17 height 13
checkbox input "true"
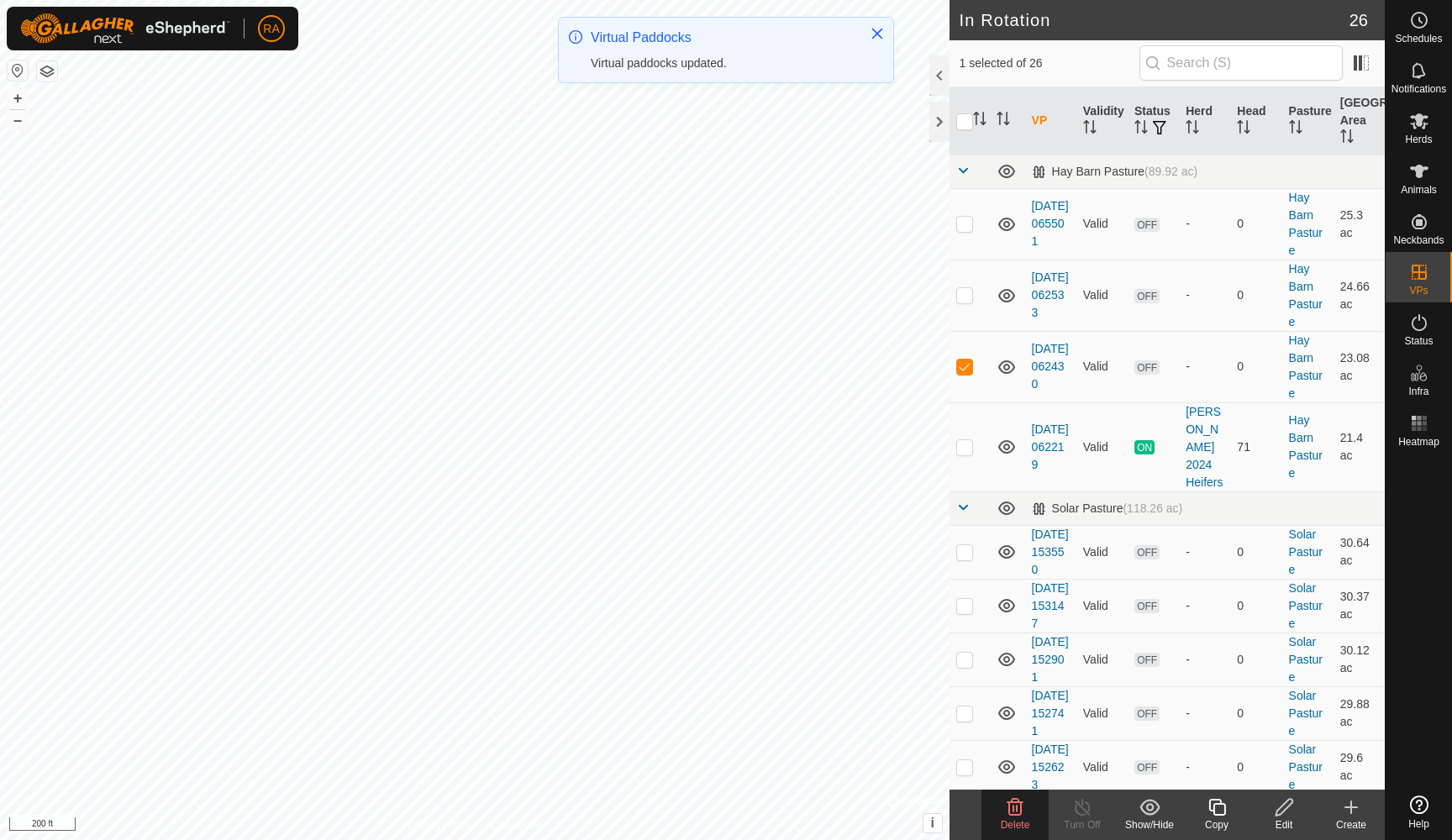
click at [1020, 810] on icon at bounding box center [1015, 807] width 16 height 17
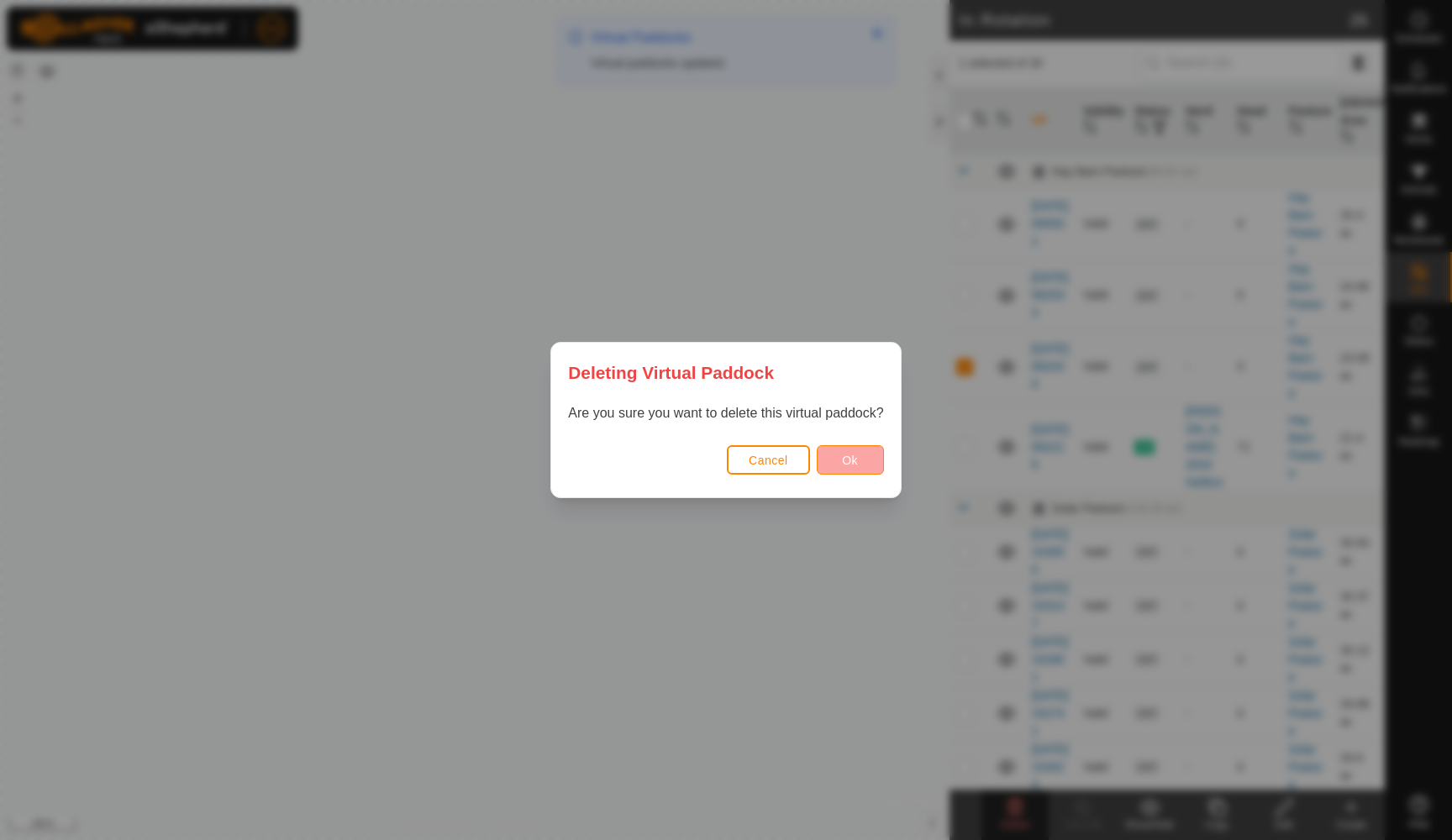
click at [856, 467] on button "Ok" at bounding box center [850, 459] width 67 height 30
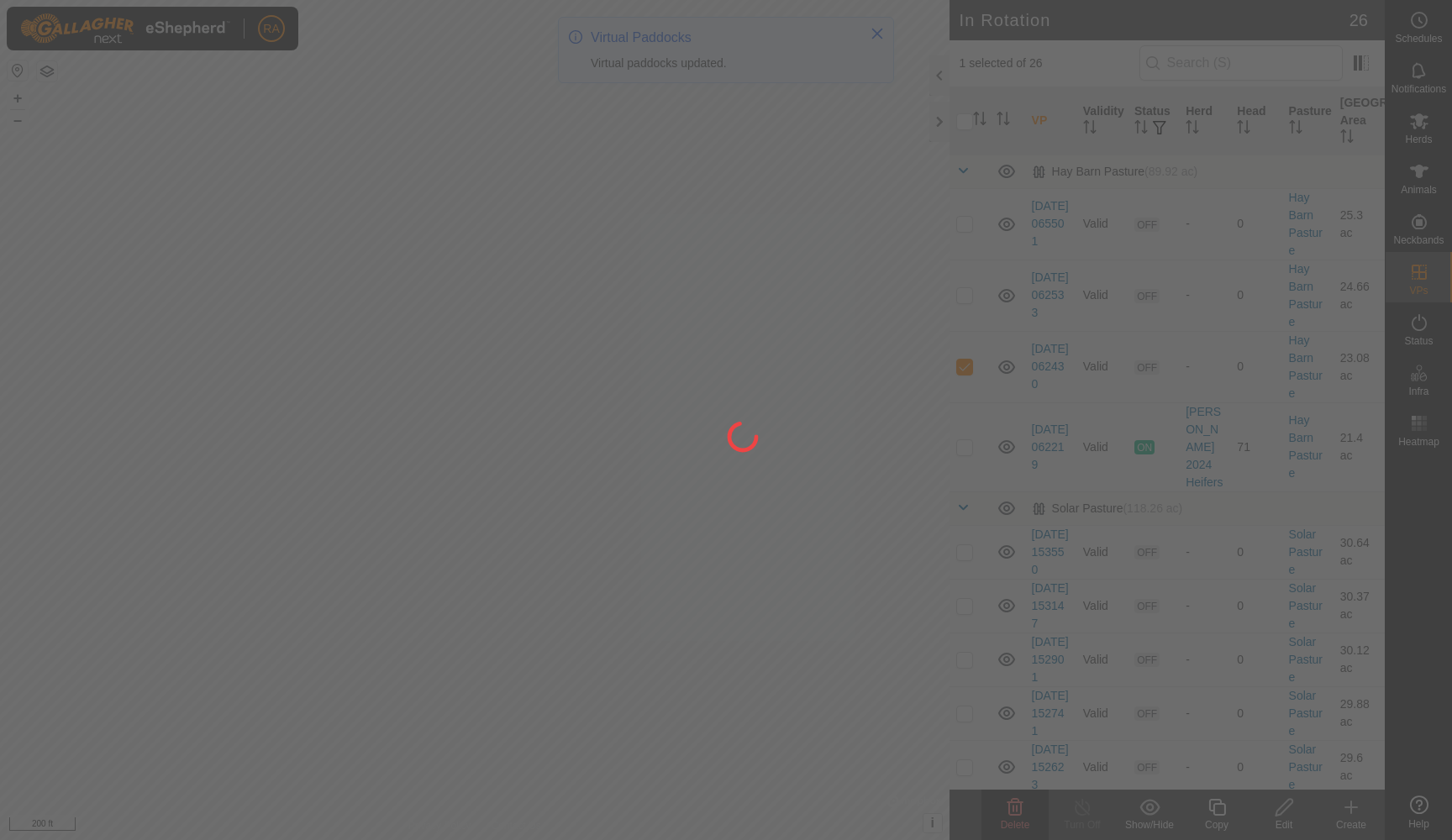
checkbox input "false"
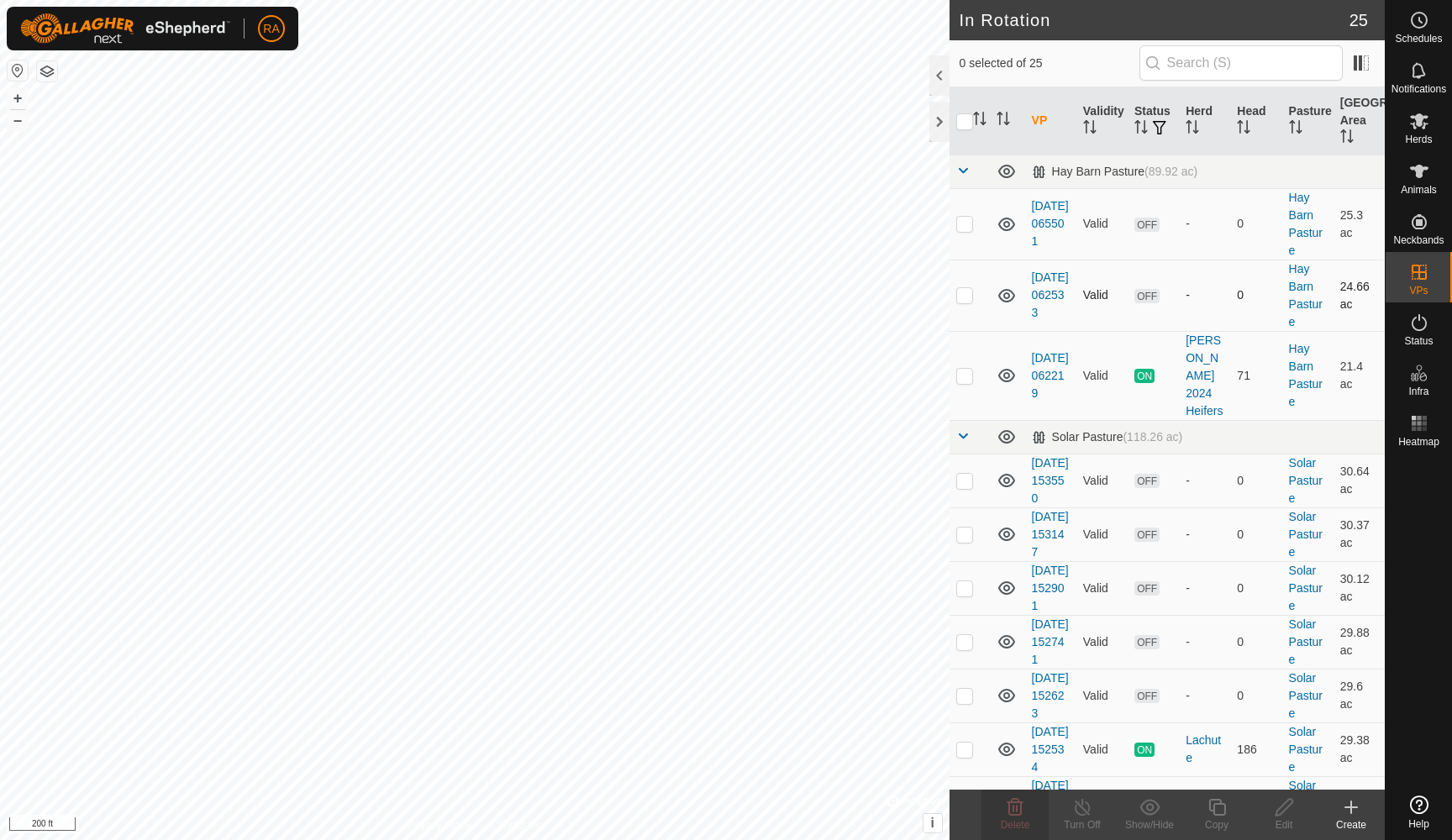
click at [964, 299] on p-checkbox at bounding box center [964, 294] width 17 height 13
checkbox input "true"
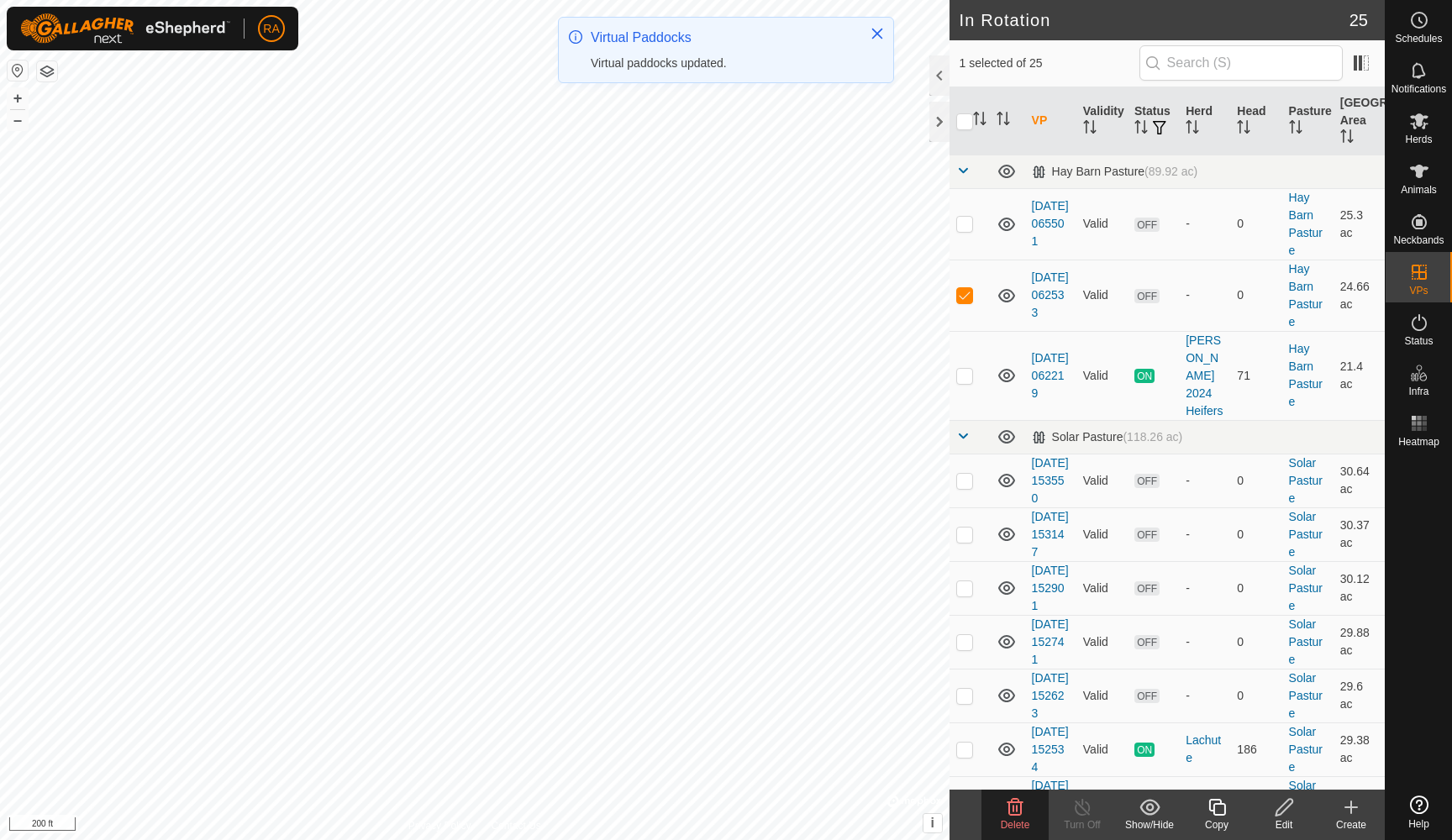
click at [1283, 815] on icon at bounding box center [1283, 807] width 21 height 20
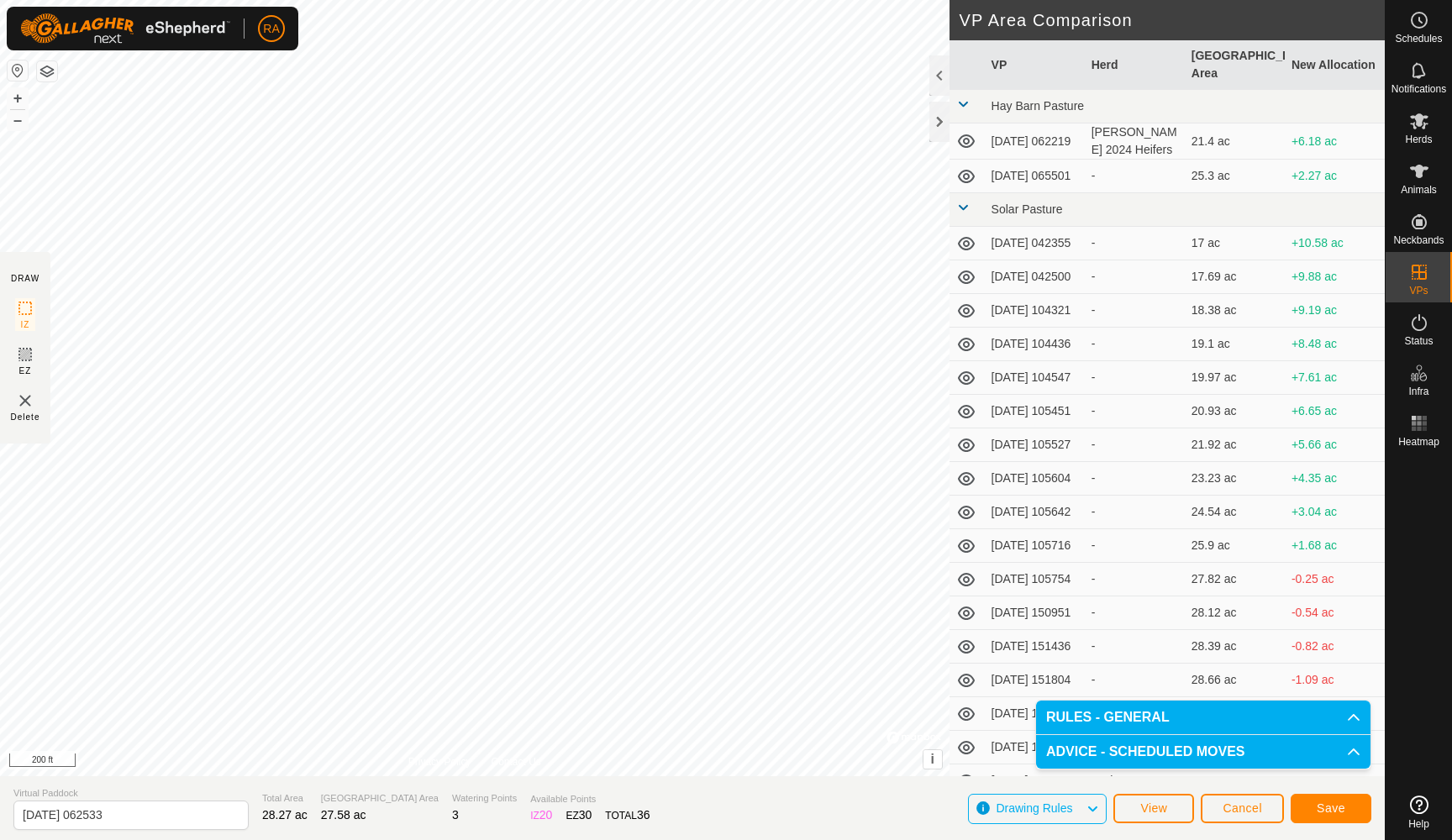
click at [1327, 805] on span "Save" at bounding box center [1331, 808] width 29 height 13
